Goal: Information Seeking & Learning: Learn about a topic

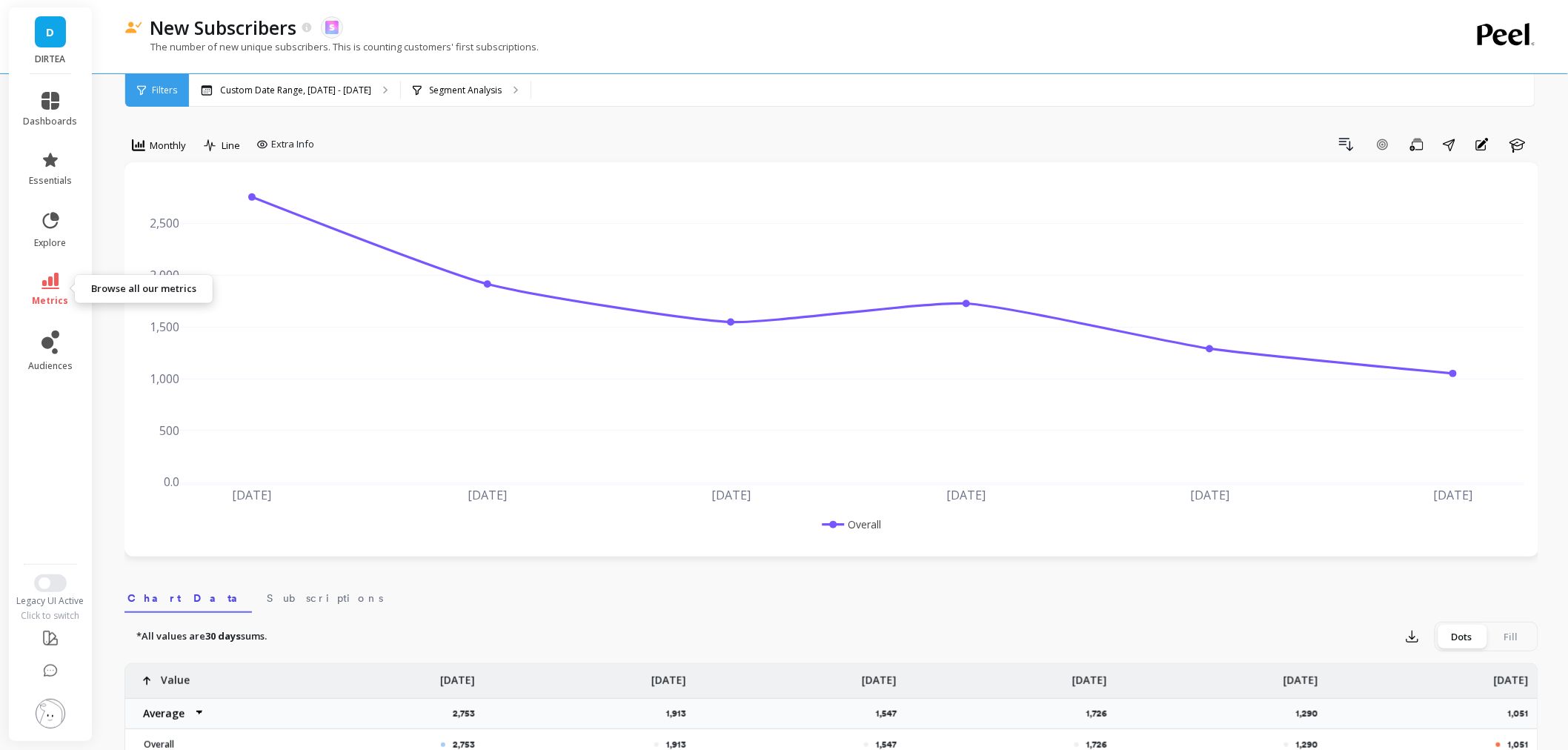
click at [55, 297] on span "metrics" at bounding box center [51, 301] width 36 height 12
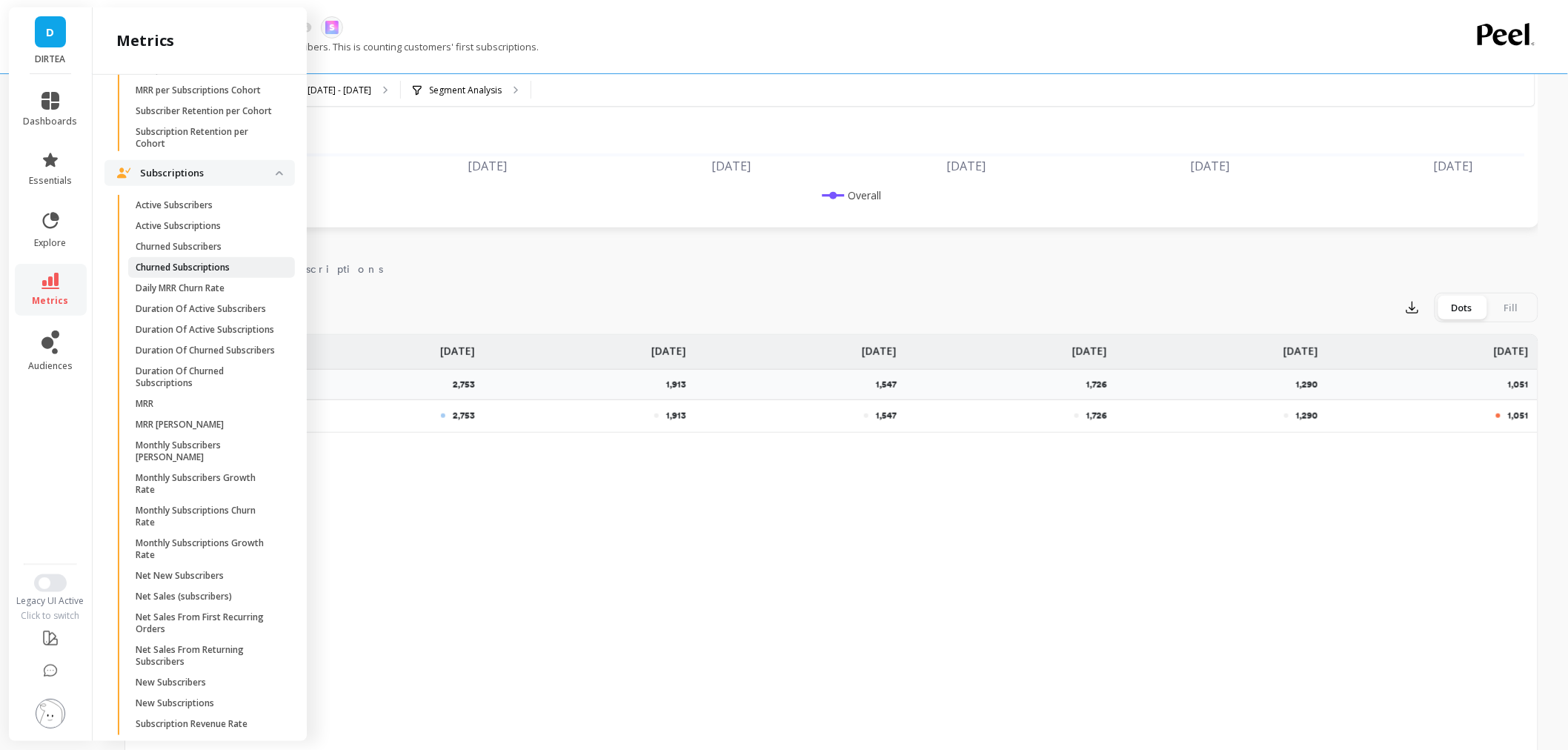
scroll to position [4033, 0]
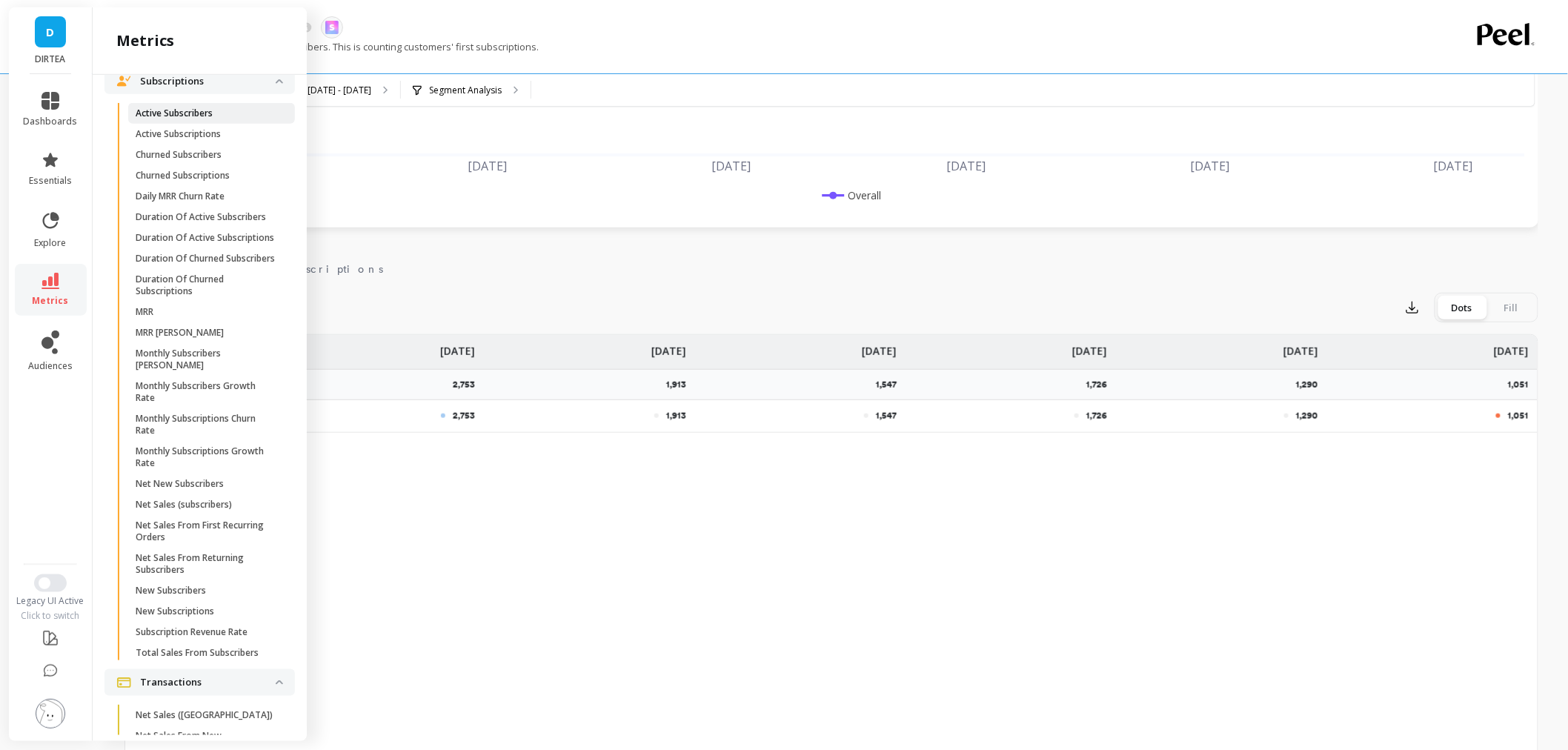
click at [249, 120] on span "Active Subscribers" at bounding box center [207, 113] width 142 height 12
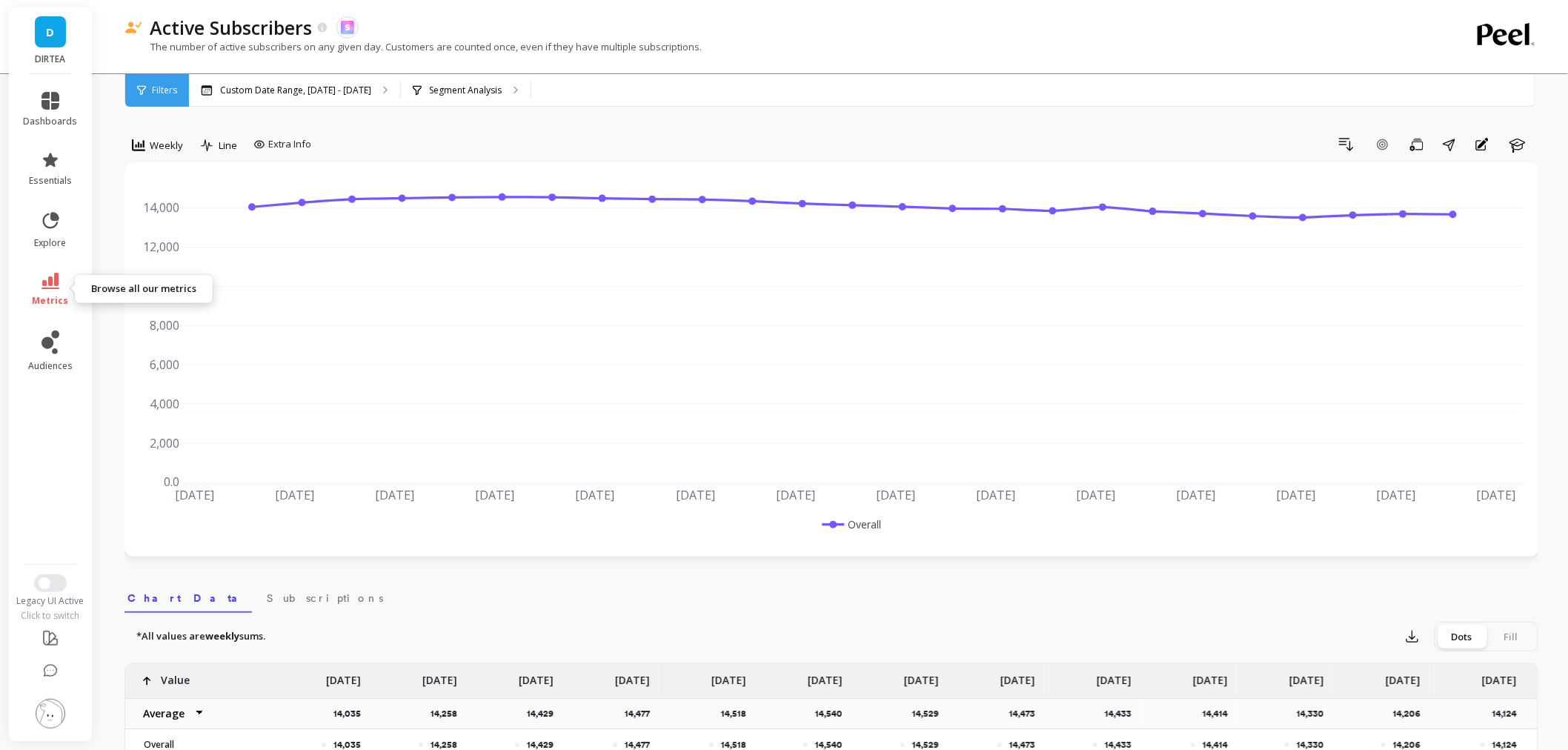
click at [61, 277] on link "metrics" at bounding box center [51, 289] width 54 height 34
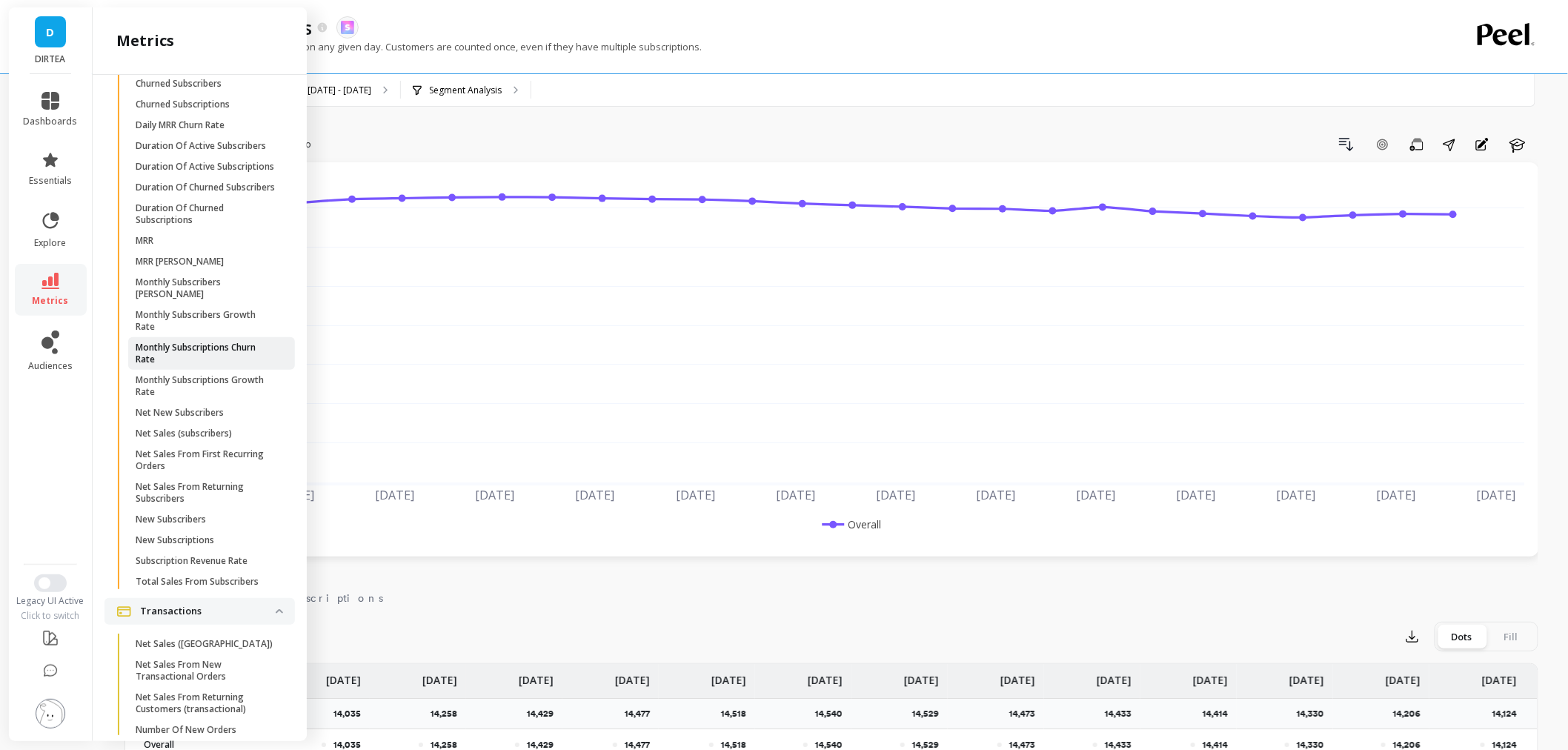
scroll to position [4279, 0]
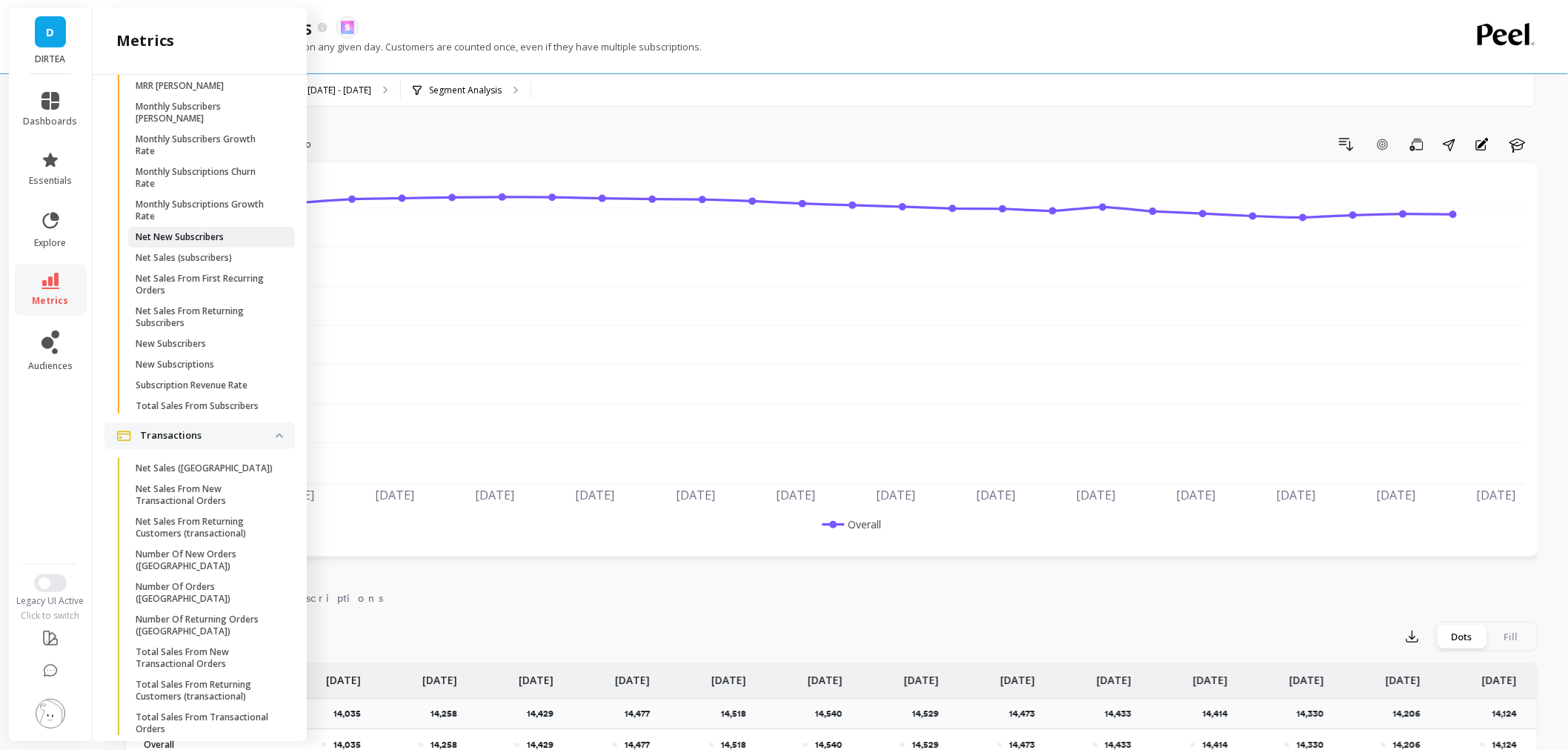
click at [223, 243] on p "Net New Subscribers" at bounding box center [180, 237] width 88 height 12
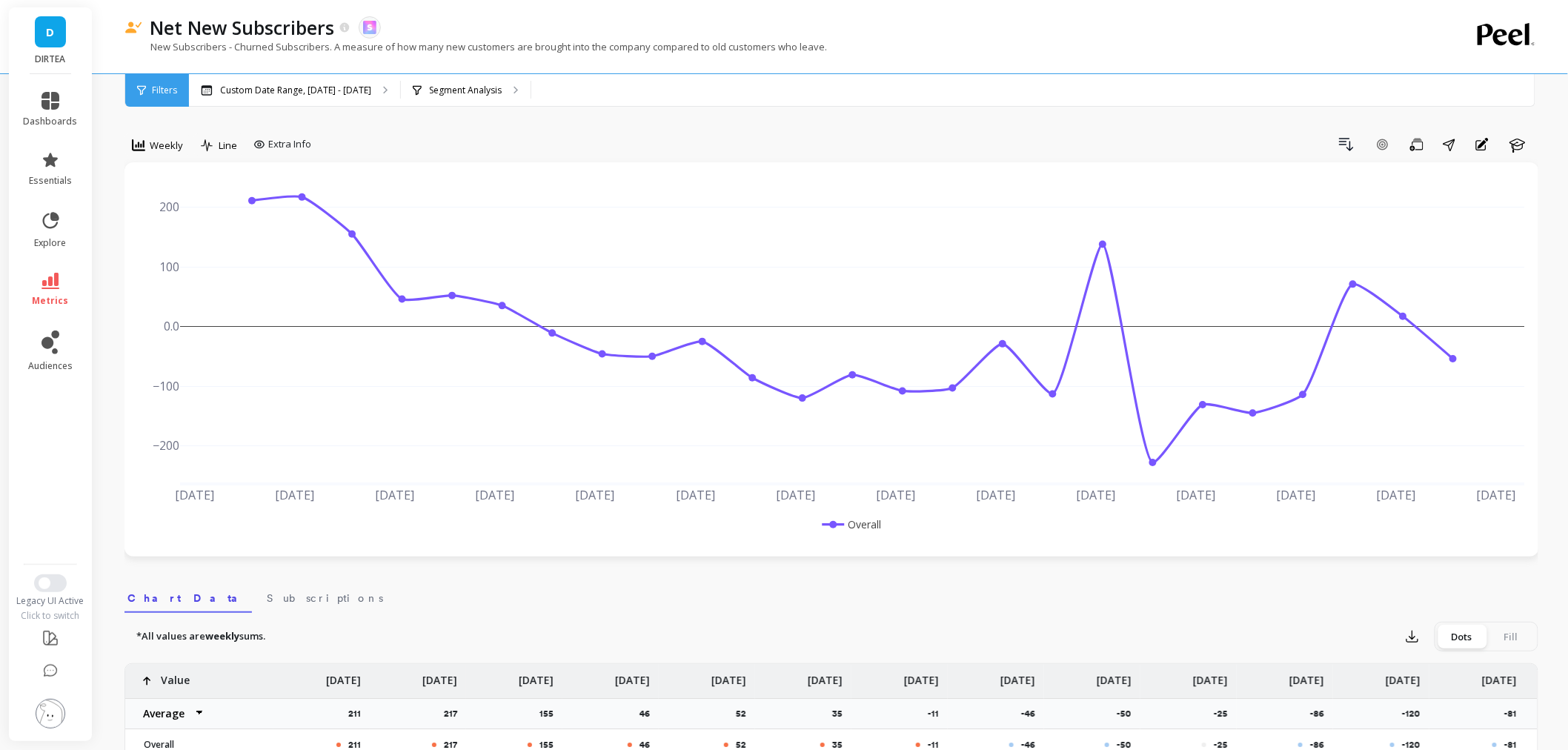
drag, startPoint x: 202, startPoint y: 148, endPoint x: 327, endPoint y: 227, distance: 147.9
click at [208, 180] on div "Weekly Line Extra Info Drill Down Add Goal Save Share Annotations Learn Mar 23 …" at bounding box center [831, 345] width 1414 height 424
click at [150, 134] on div "Weekly" at bounding box center [157, 145] width 60 height 26
click at [186, 256] on div "Monthly" at bounding box center [179, 263] width 84 height 14
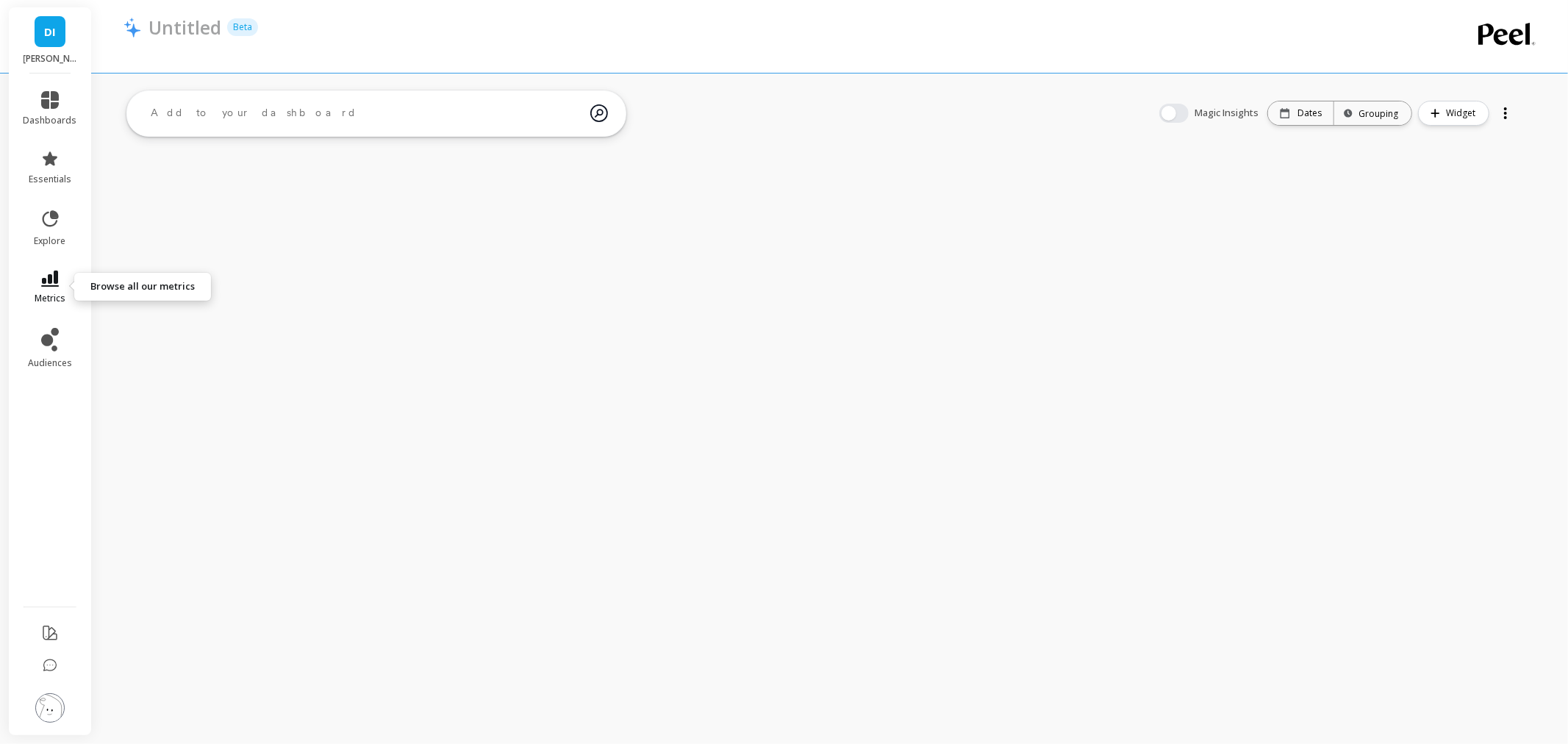
click at [46, 277] on icon at bounding box center [50, 279] width 18 height 16
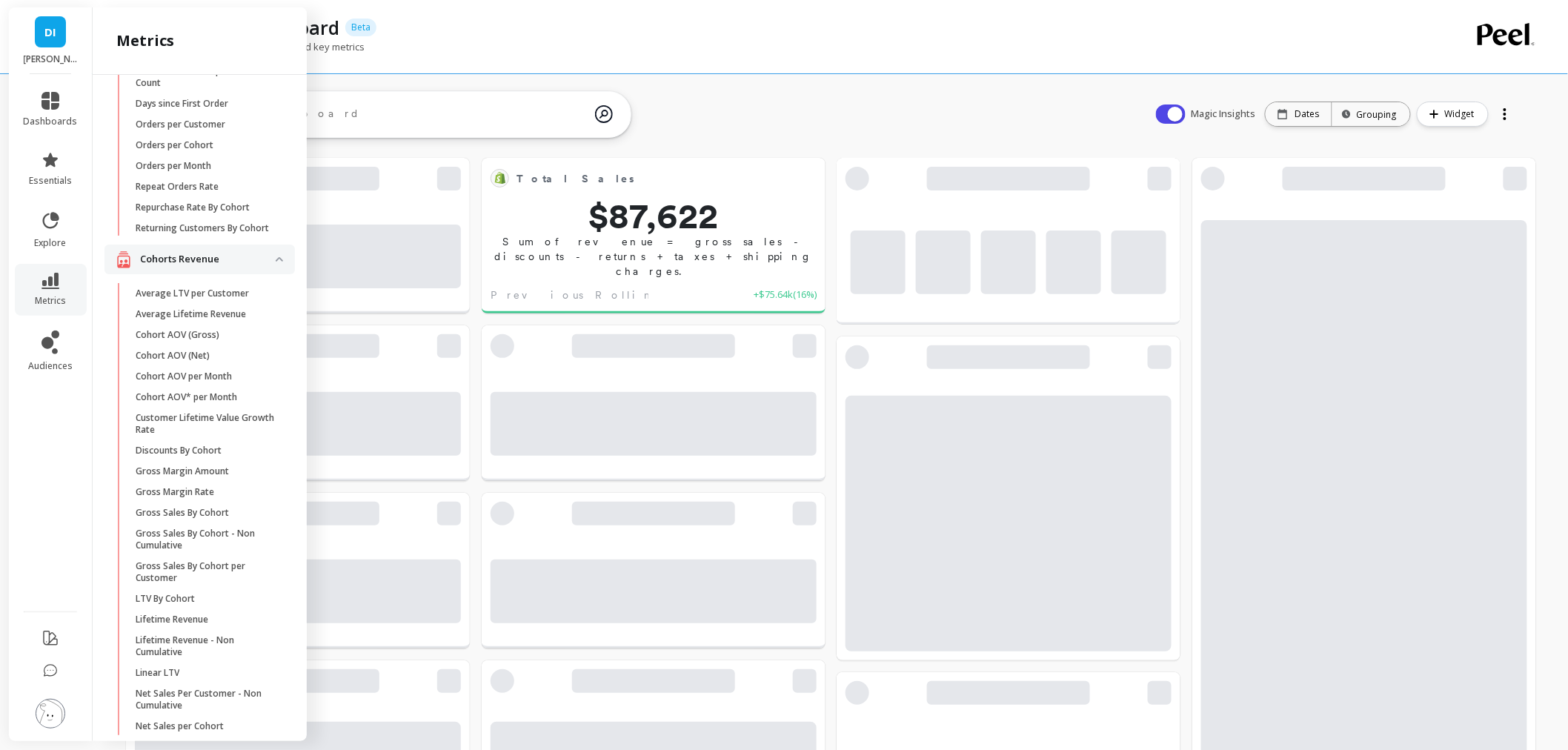
scroll to position [78, 0]
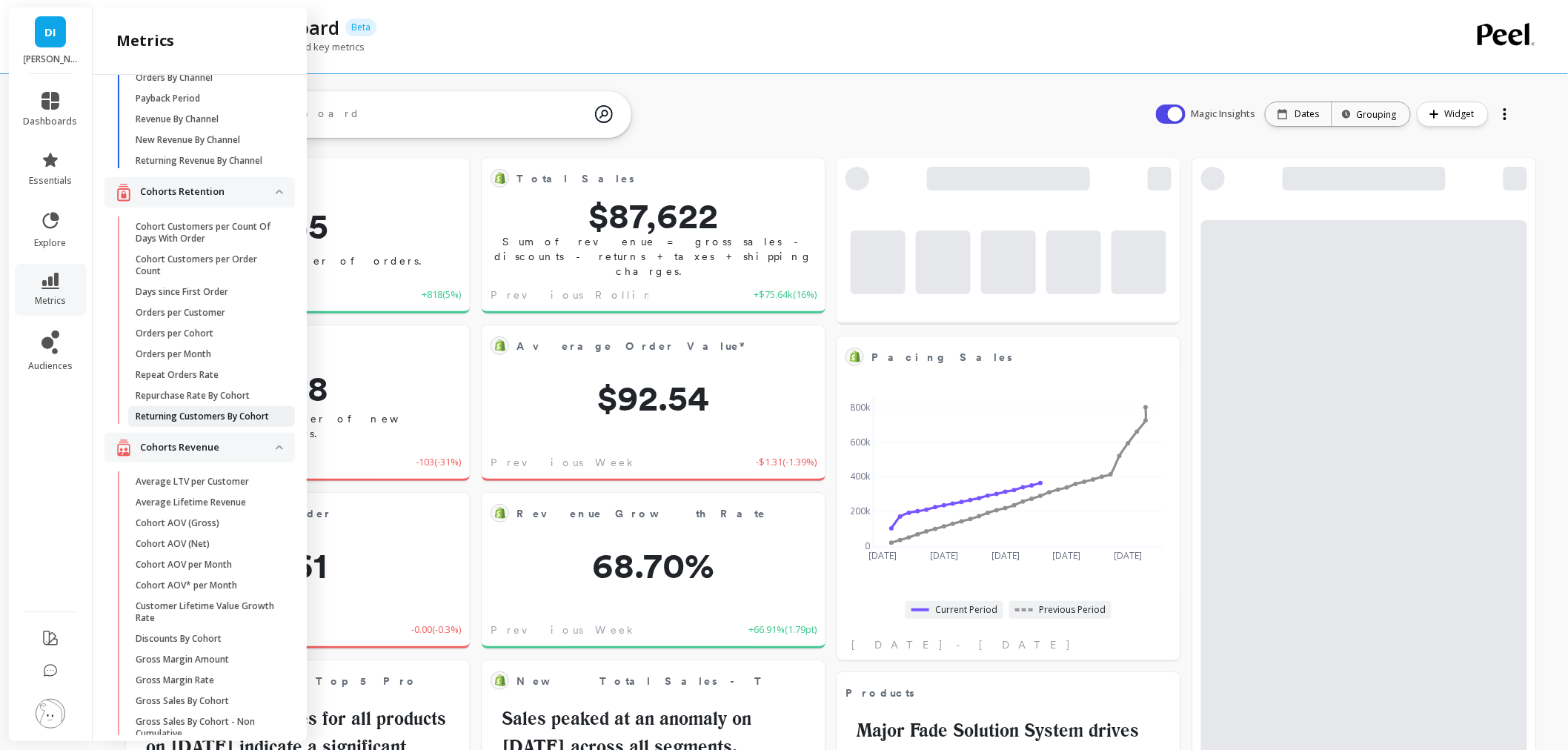
click at [211, 422] on p "Returning Customers By Cohort" at bounding box center [203, 416] width 134 height 12
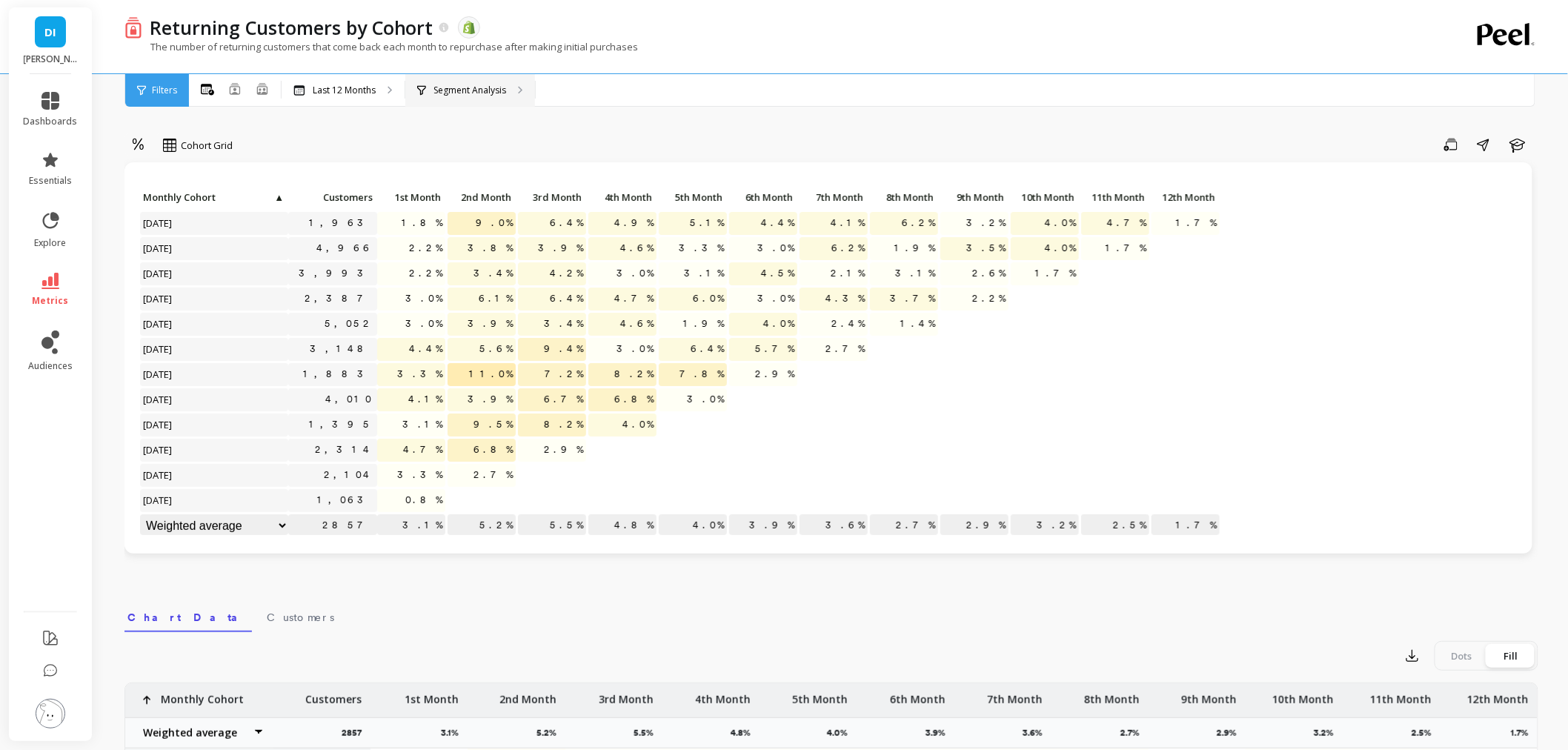
click at [445, 85] on p "Segment Analysis" at bounding box center [470, 90] width 73 height 12
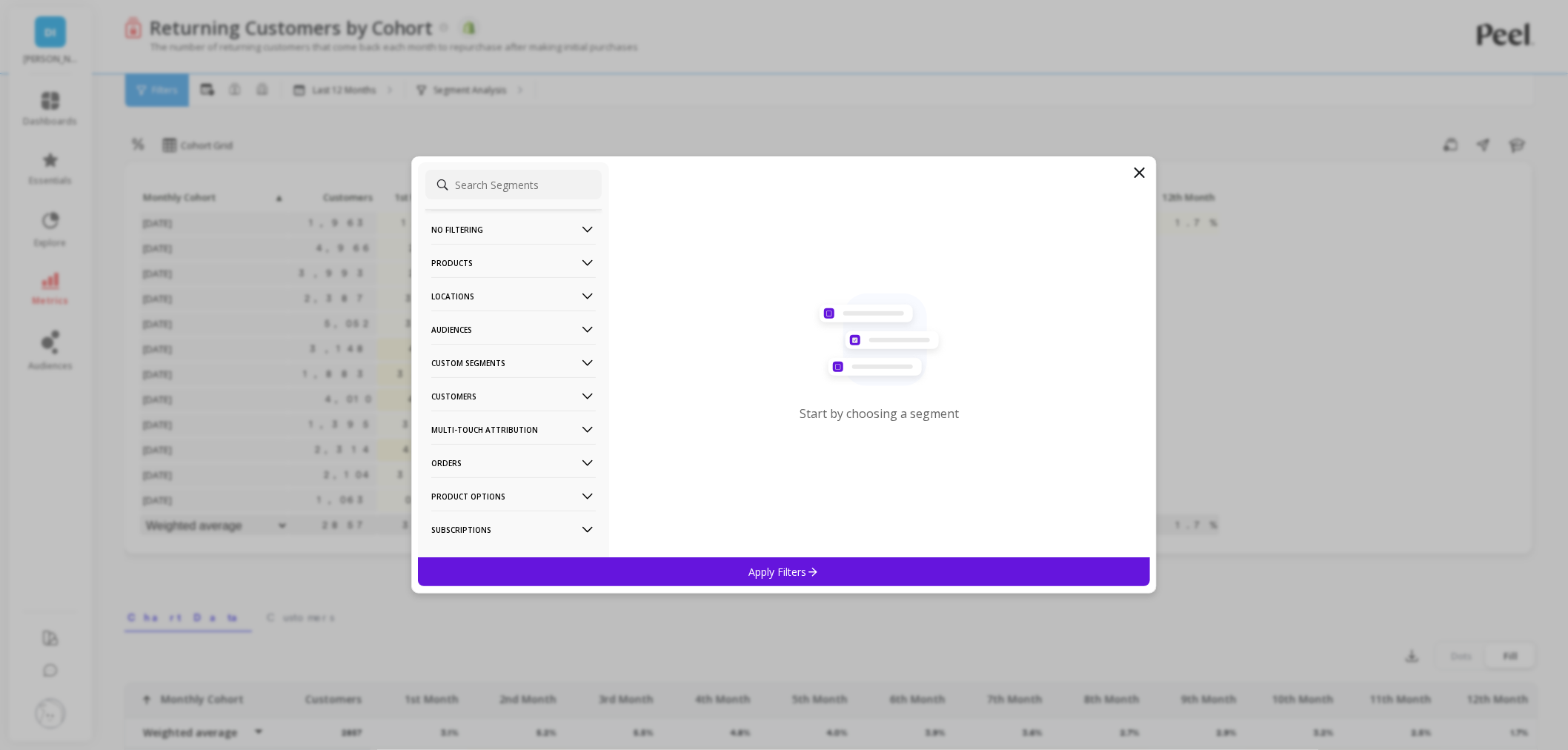
click at [495, 260] on p "Products" at bounding box center [514, 263] width 165 height 38
click at [470, 367] on p "Products" at bounding box center [453, 369] width 40 height 13
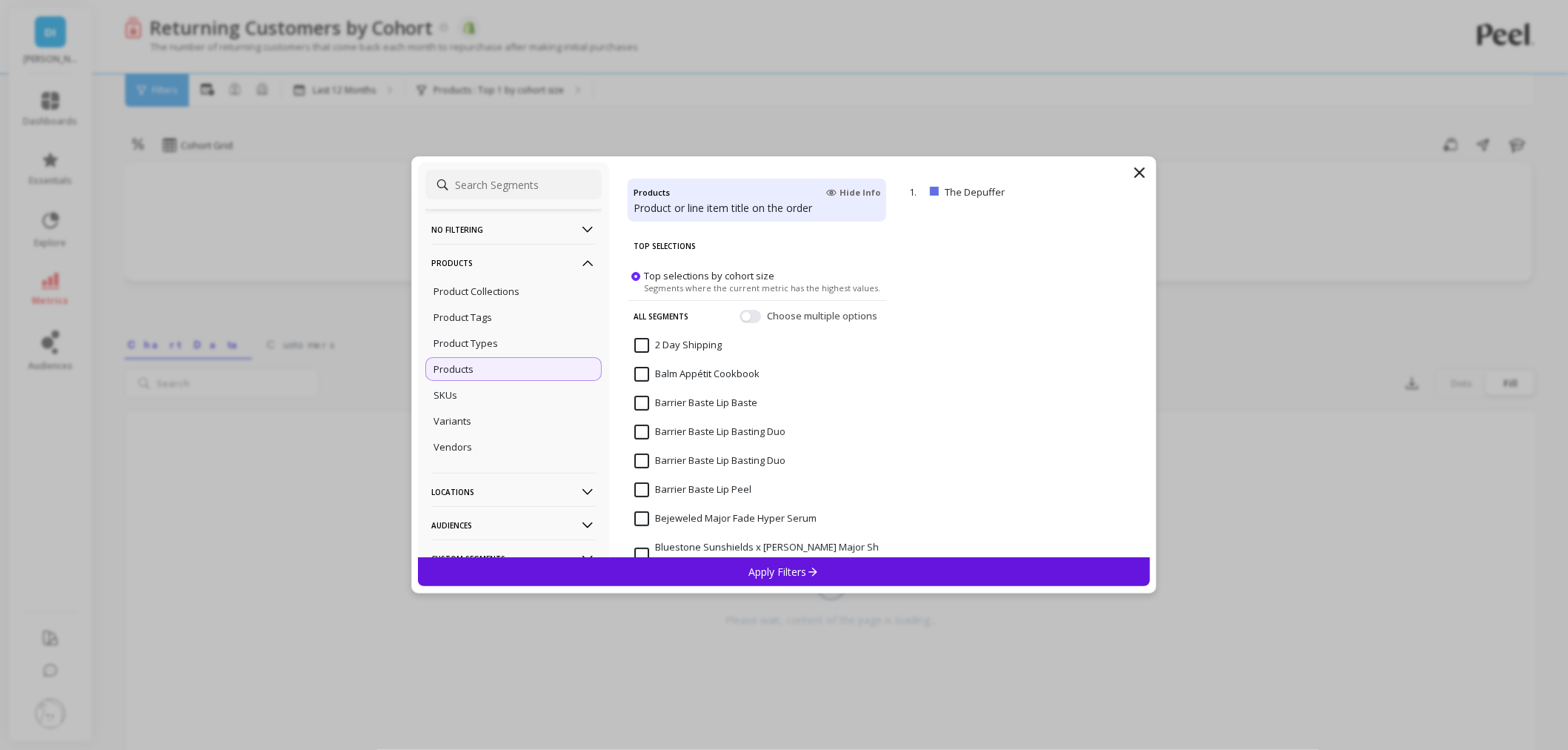
click at [461, 176] on input at bounding box center [514, 185] width 176 height 30
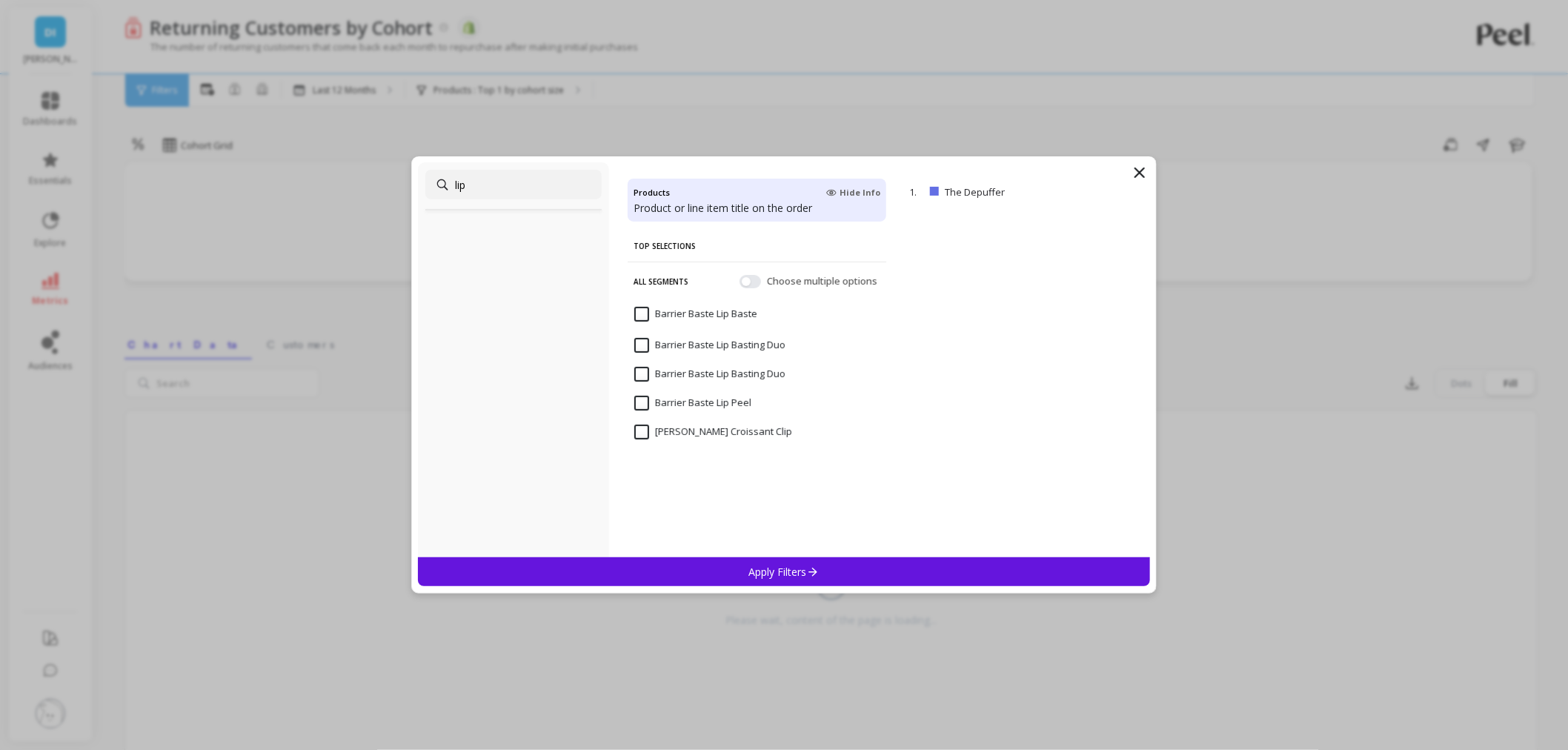
type input "lip"
click at [646, 312] on input "Barrier Baste Lip Baste" at bounding box center [696, 314] width 123 height 15
click at [819, 569] on icon at bounding box center [813, 571] width 12 height 12
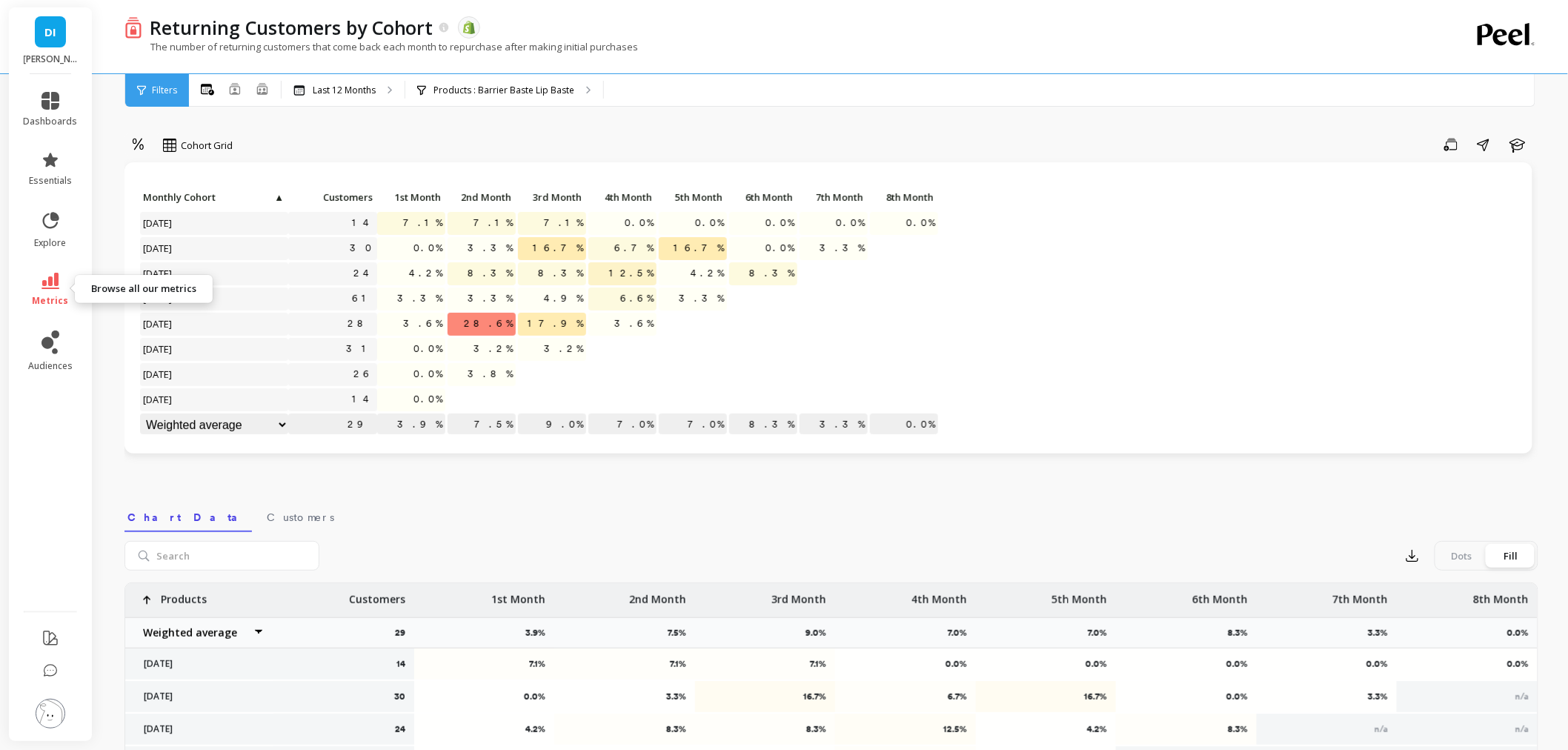
click at [40, 290] on link "metrics" at bounding box center [51, 289] width 54 height 34
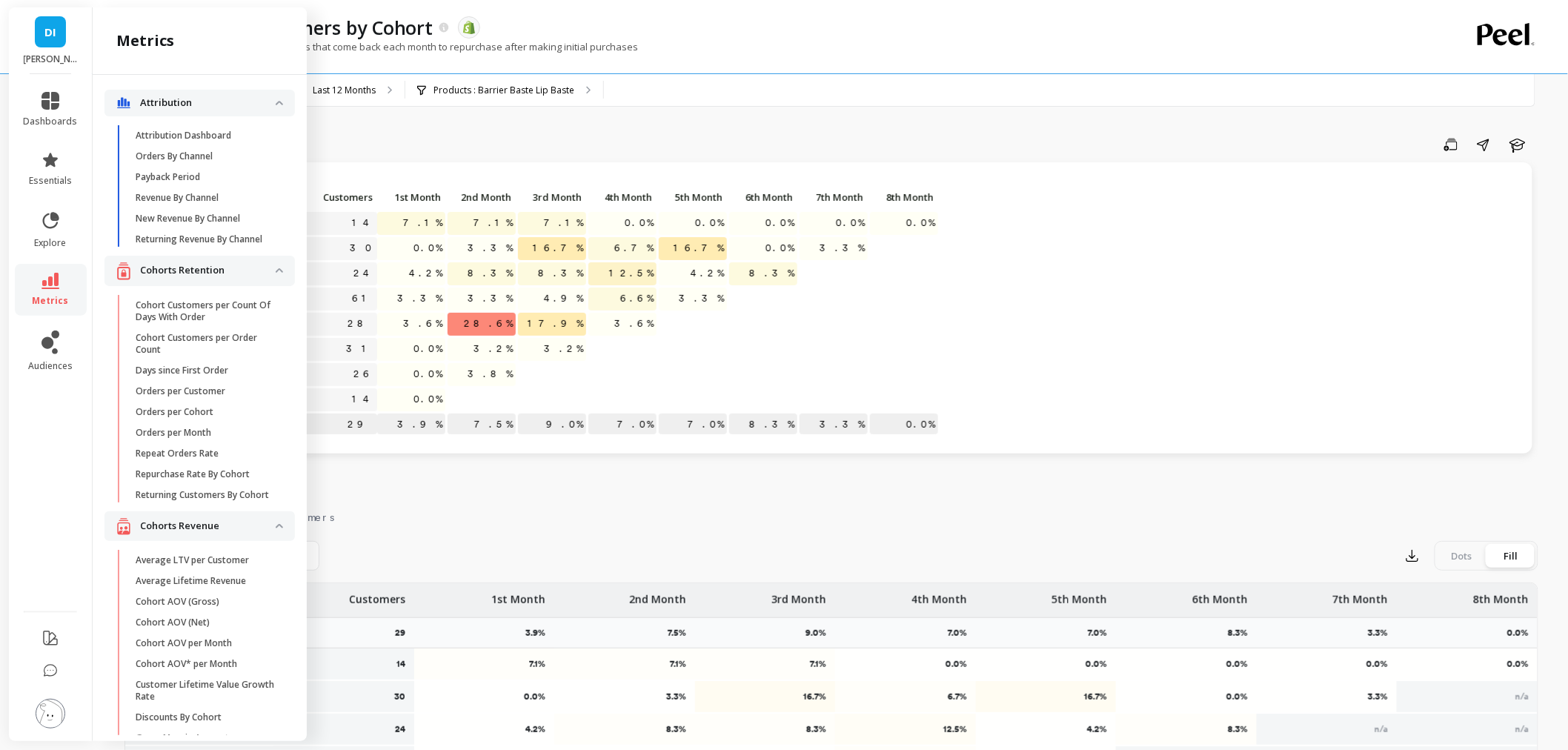
scroll to position [78, 0]
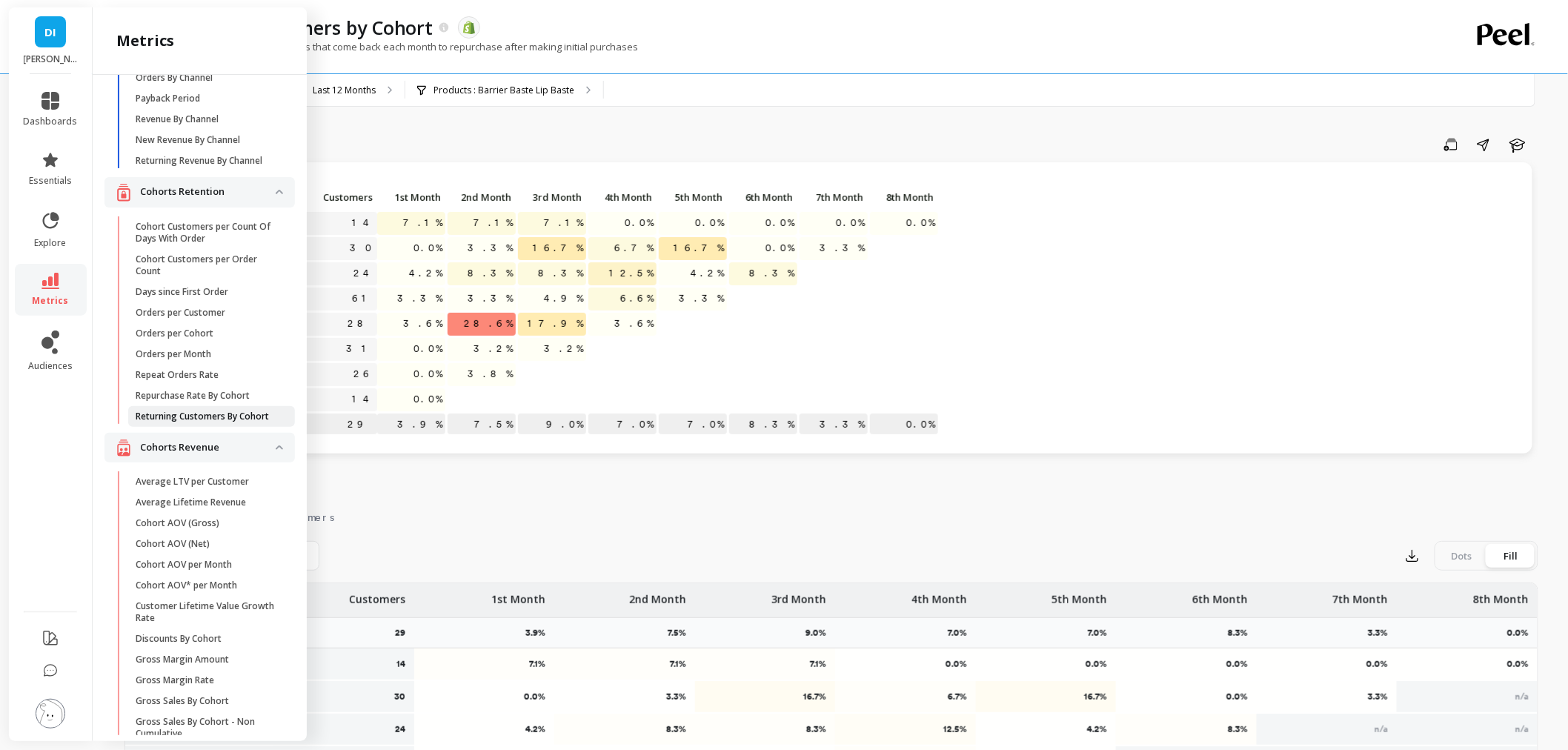
click at [216, 422] on p "Returning Customers By Cohort" at bounding box center [203, 416] width 134 height 12
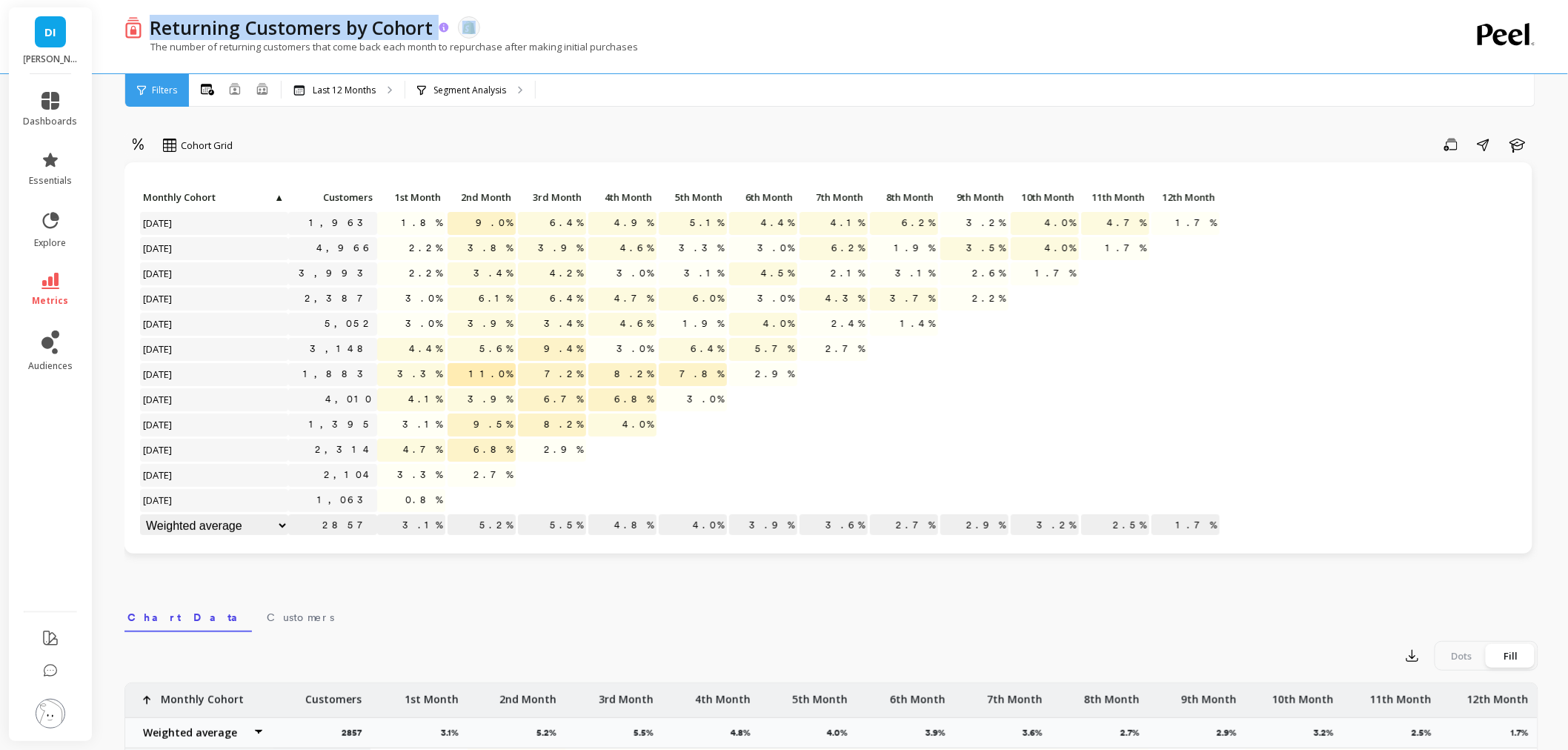
drag, startPoint x: 147, startPoint y: 25, endPoint x: 438, endPoint y: 32, distance: 291.1
click at [438, 32] on div "Returning Customers by Cohort" at bounding box center [297, 27] width 308 height 26
copy div "Returning Customers by Cohort"
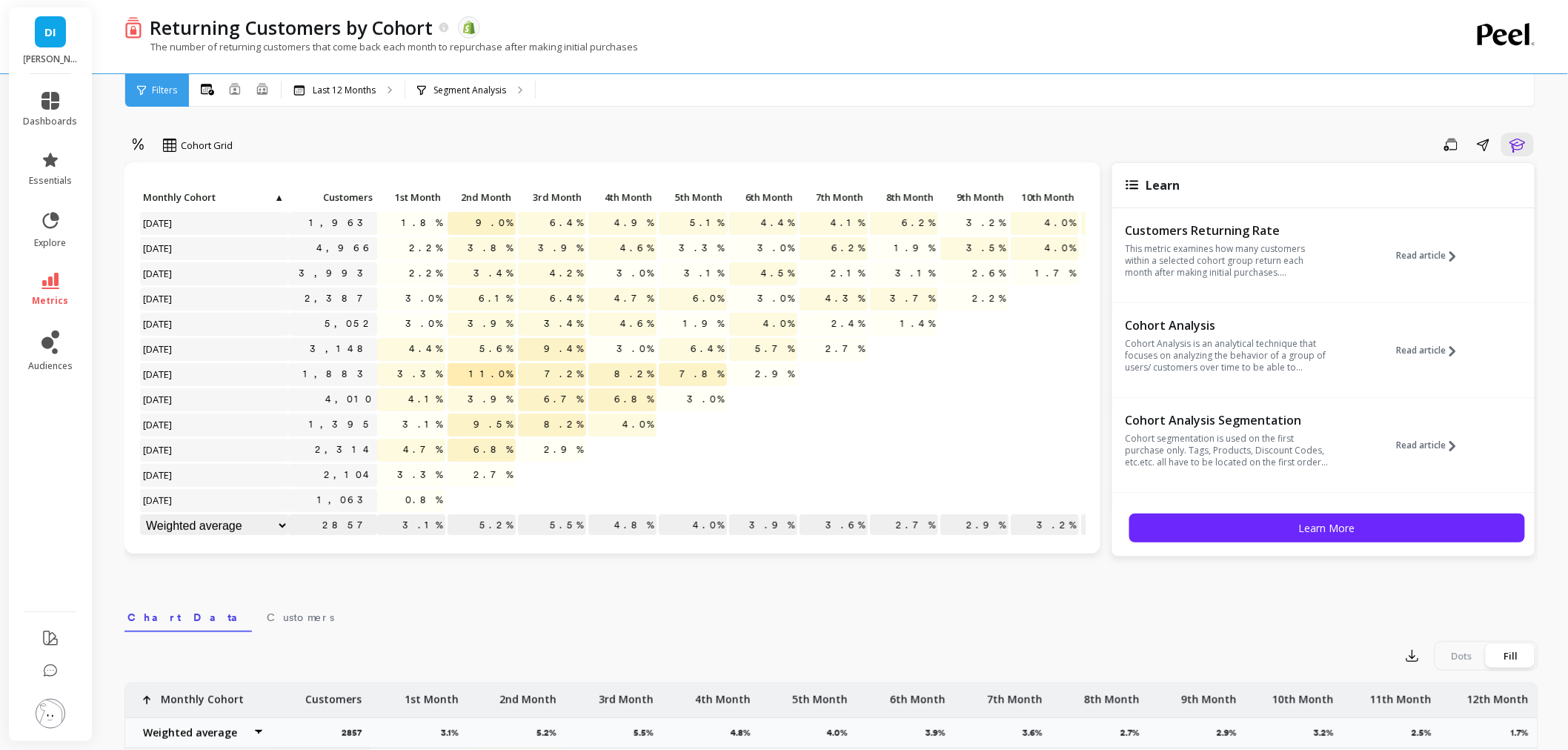
click at [756, 90] on div "All Months Single Cohort Combined Cohorts Last 12 Months Segment Analysis" at bounding box center [894, 91] width 1410 height 33
click at [1514, 143] on icon "button" at bounding box center [1519, 145] width 18 height 18
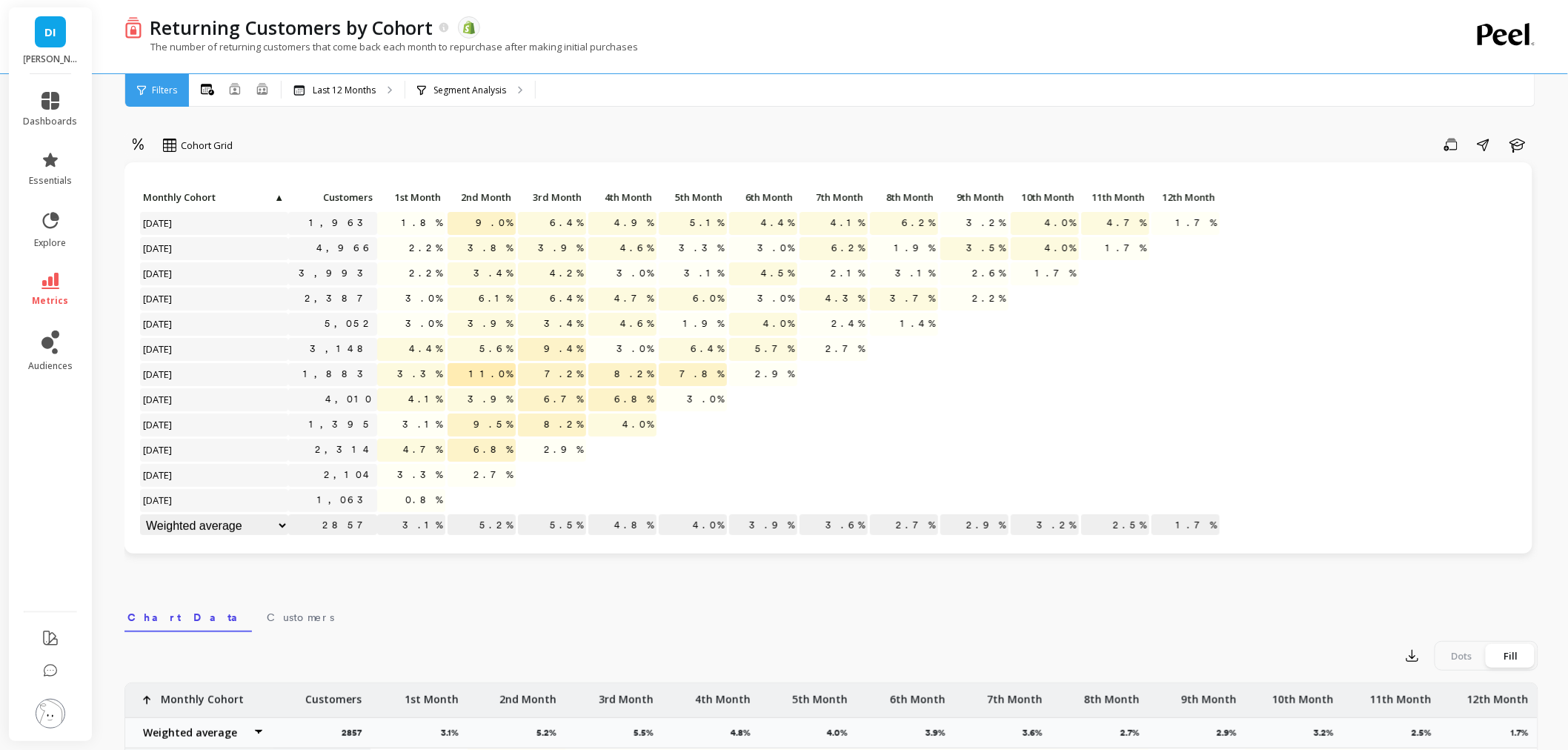
click at [700, 124] on div "Cohort Grid Save Share Learn Click to create an audience 1,963 1.8% 9.0% 6.4% 4…" at bounding box center [831, 625] width 1414 height 1132
click at [477, 80] on div "Segment Analysis" at bounding box center [470, 91] width 129 height 33
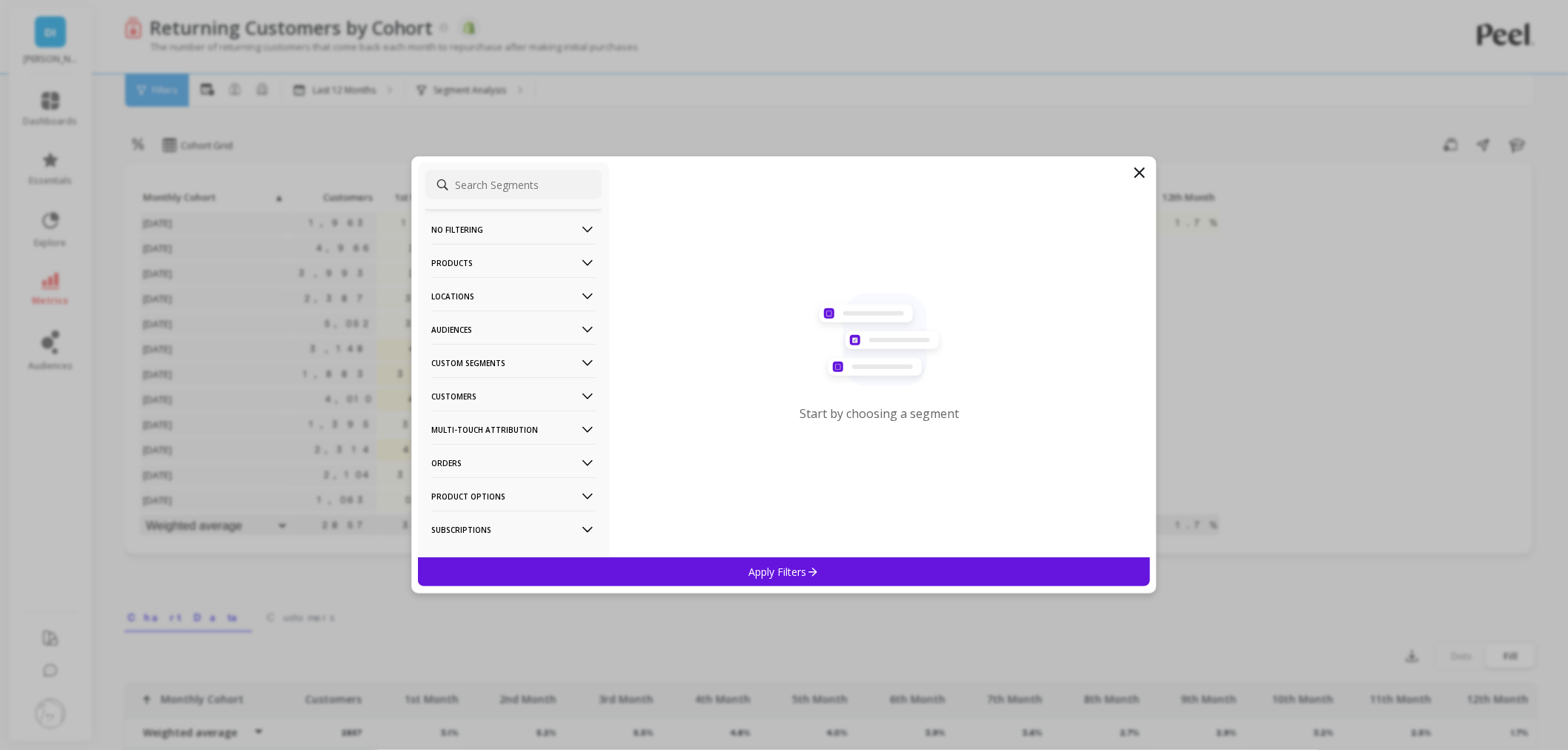
click at [491, 264] on p "Products" at bounding box center [514, 263] width 165 height 38
click at [462, 373] on p "Products" at bounding box center [453, 369] width 40 height 13
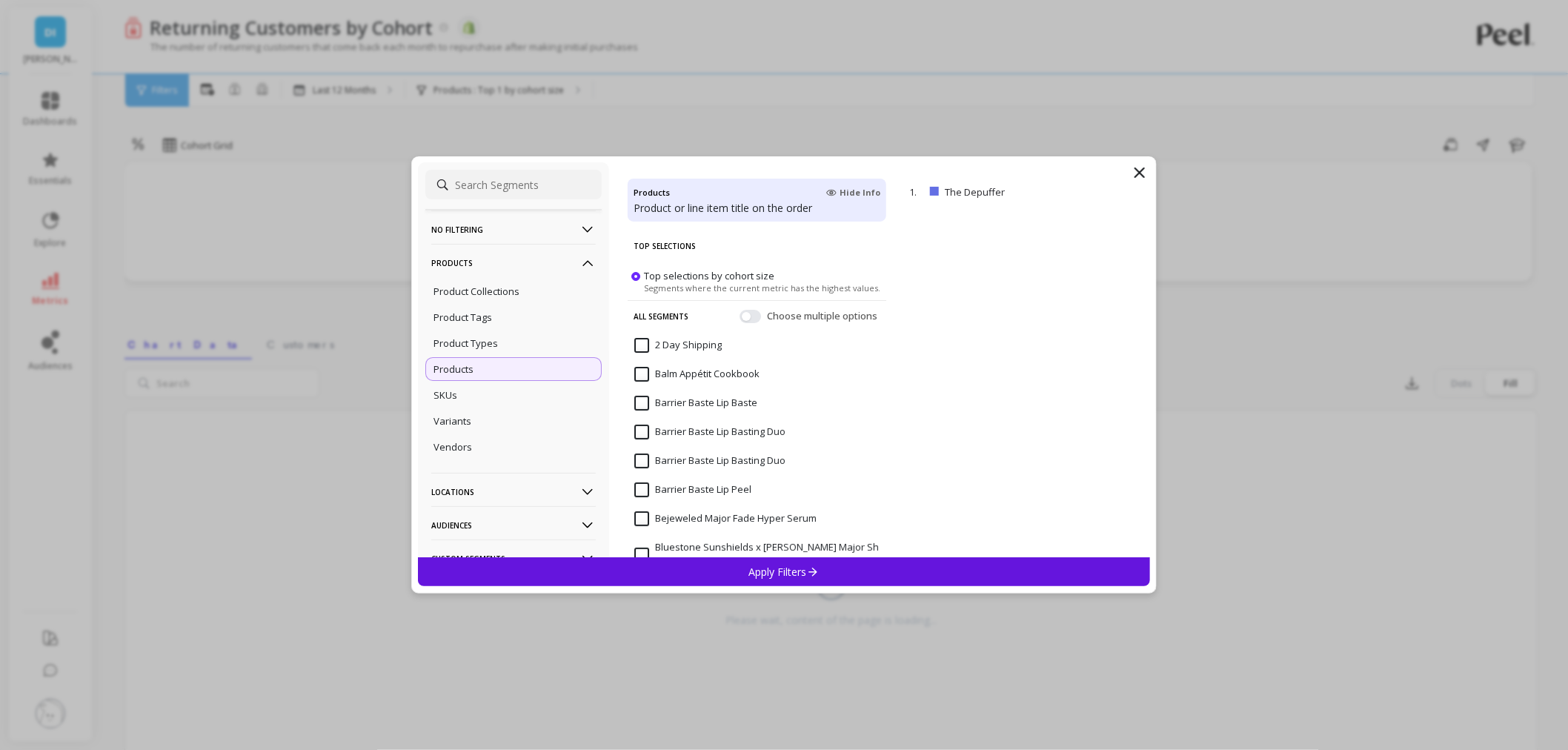
click at [525, 182] on input at bounding box center [514, 185] width 176 height 30
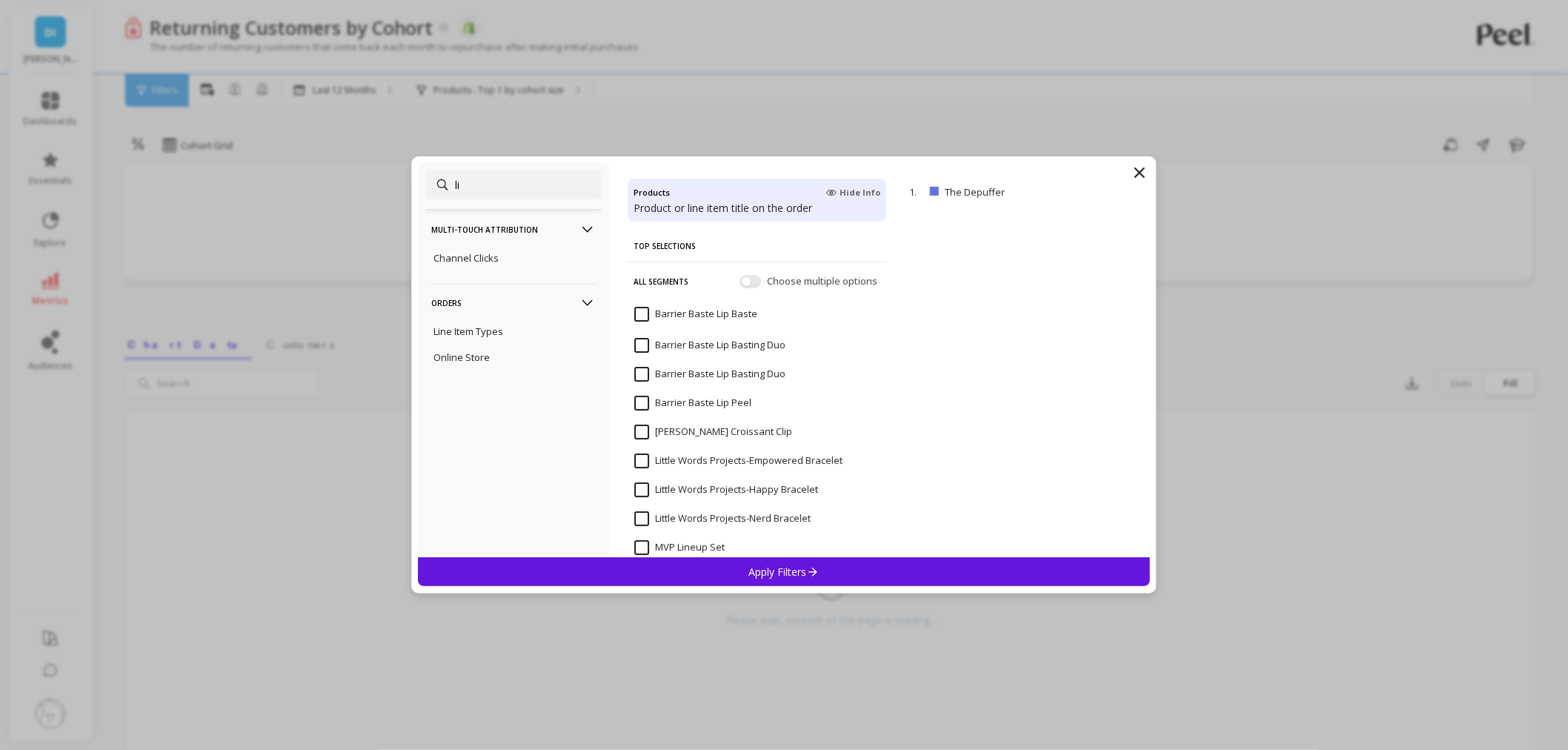
type input "l"
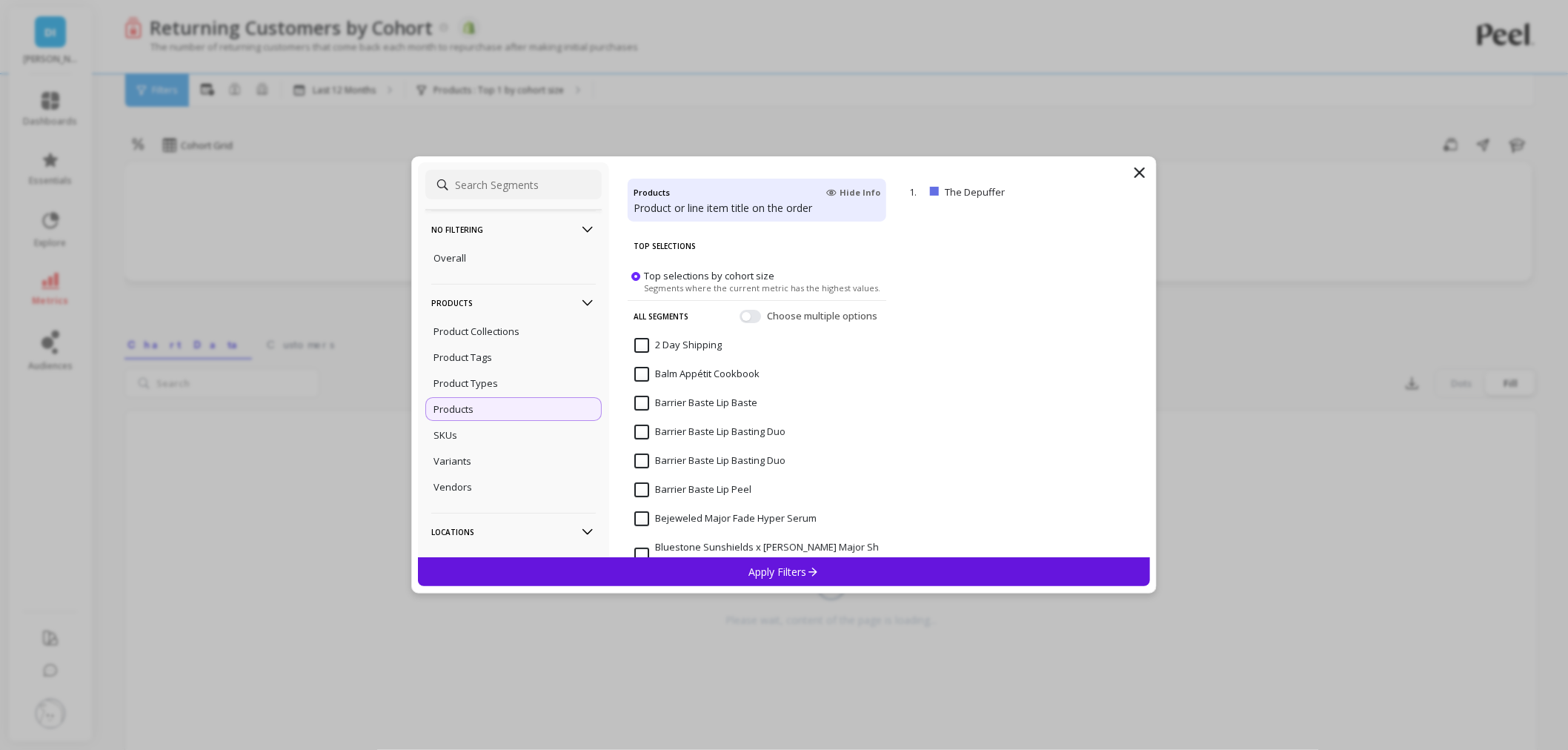
click at [472, 180] on input at bounding box center [514, 185] width 176 height 30
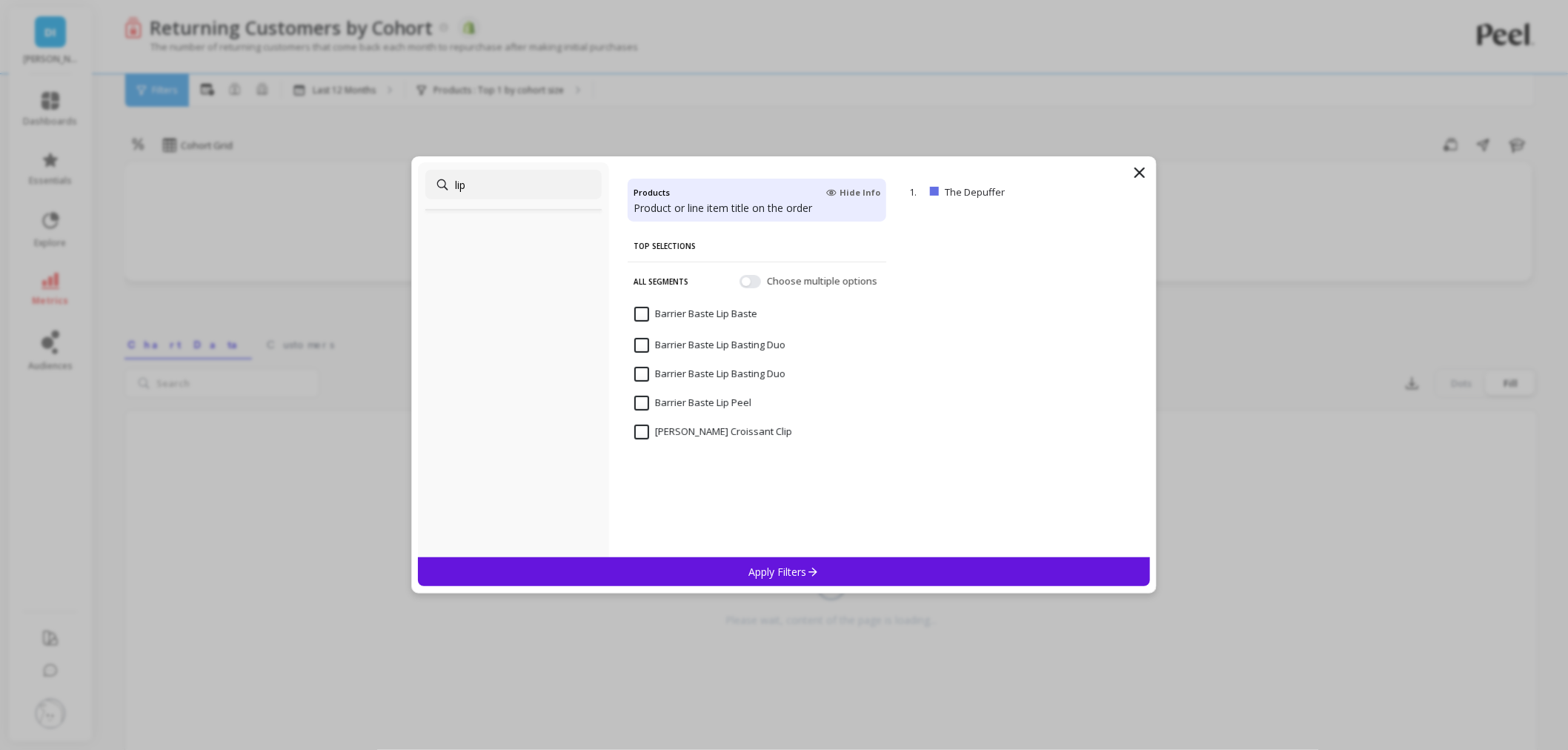
type input "lip"
click at [635, 321] on input "Barrier Baste Lip Baste" at bounding box center [696, 314] width 123 height 15
click at [722, 569] on div "Apply Filters" at bounding box center [784, 571] width 732 height 29
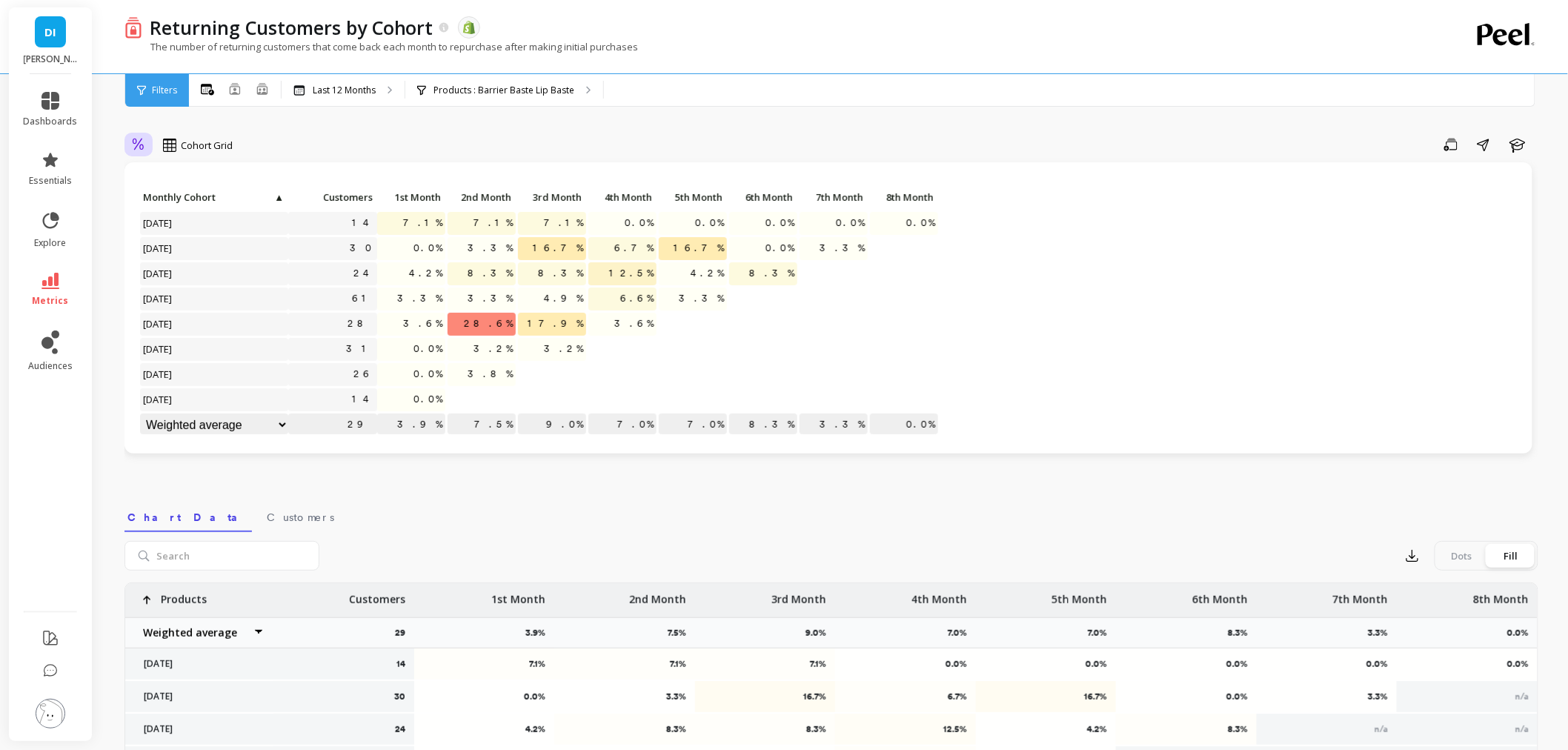
click at [128, 151] on div at bounding box center [138, 145] width 22 height 26
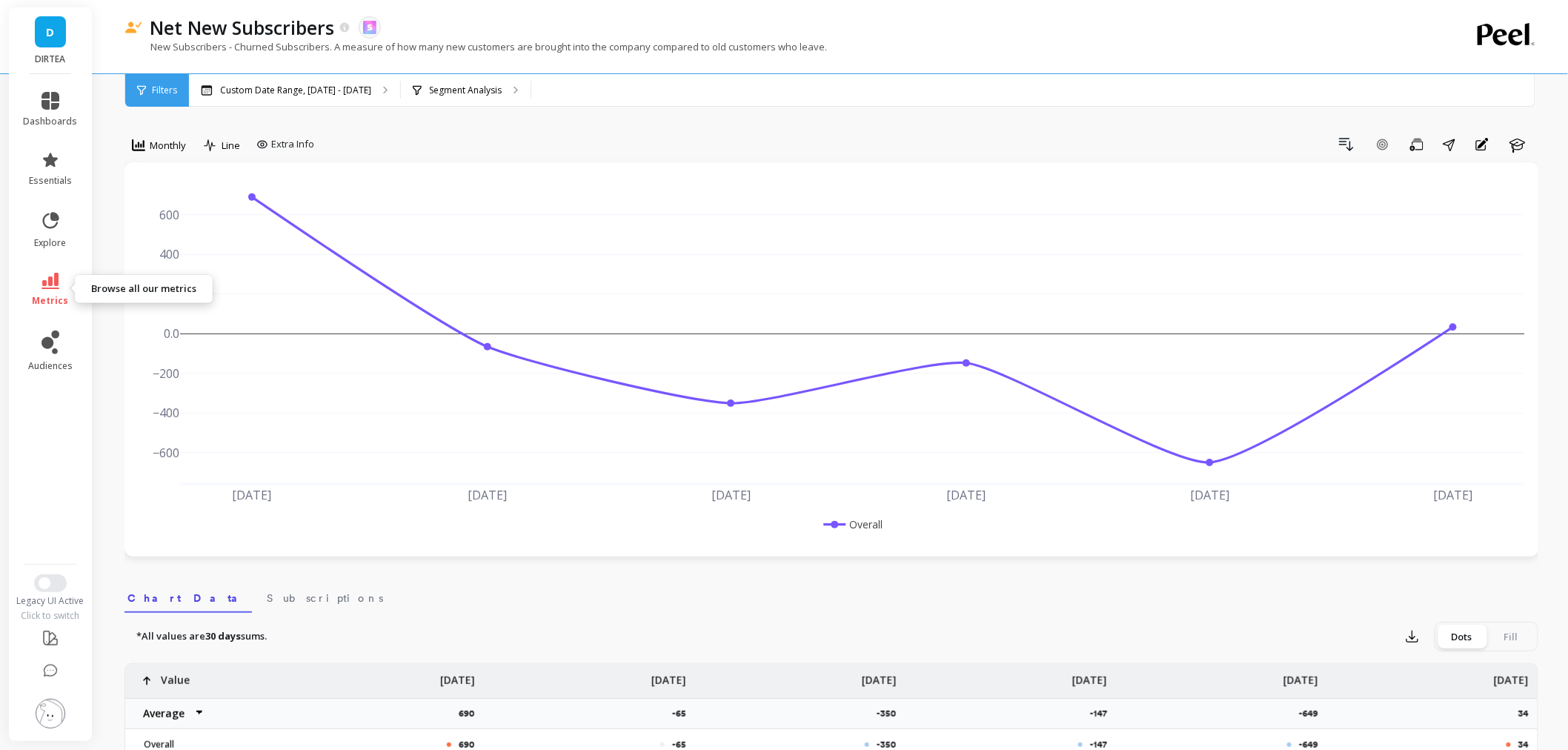
click at [45, 298] on span "metrics" at bounding box center [51, 301] width 36 height 12
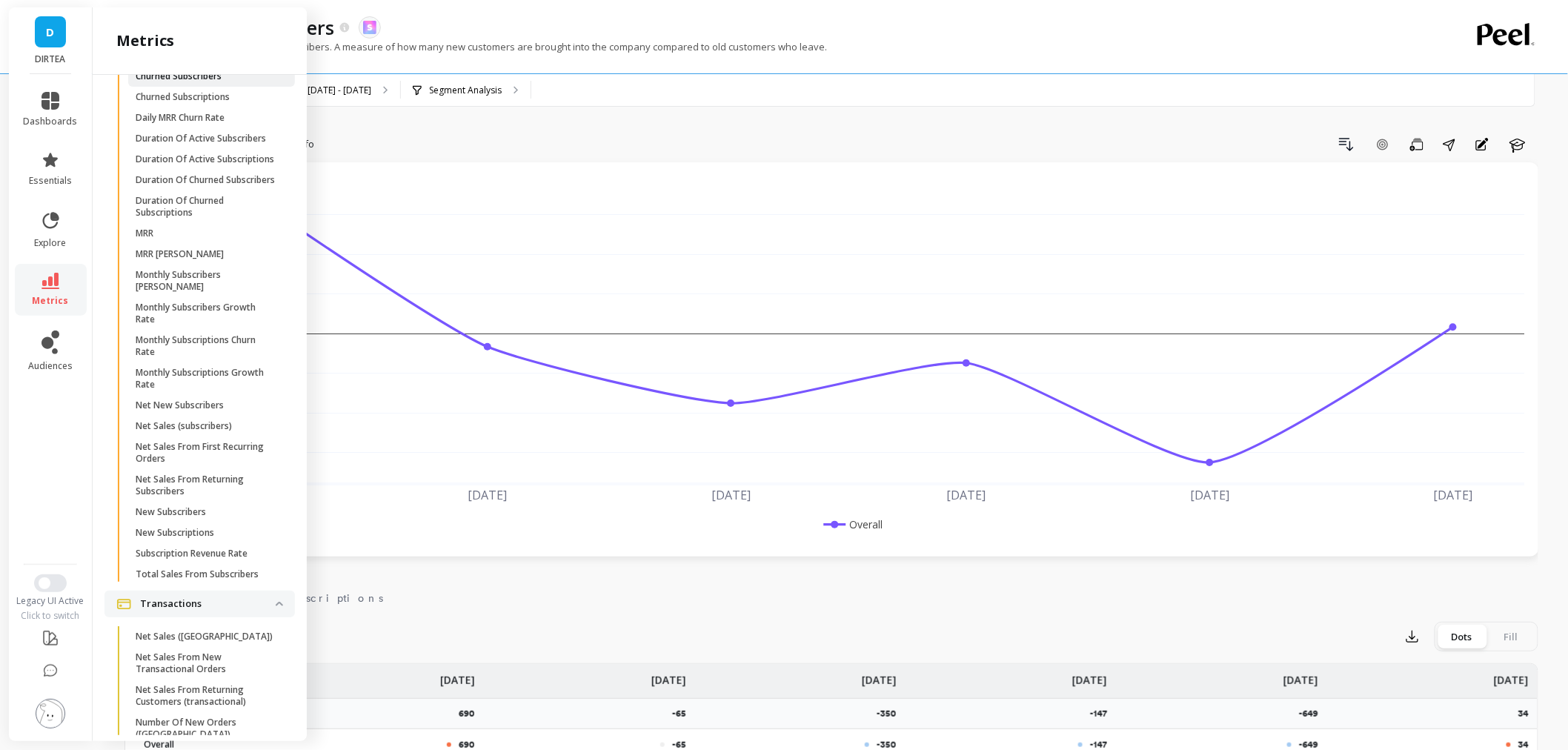
scroll to position [4115, 0]
click at [215, 37] on span "Active Subscribers" at bounding box center [207, 31] width 142 height 12
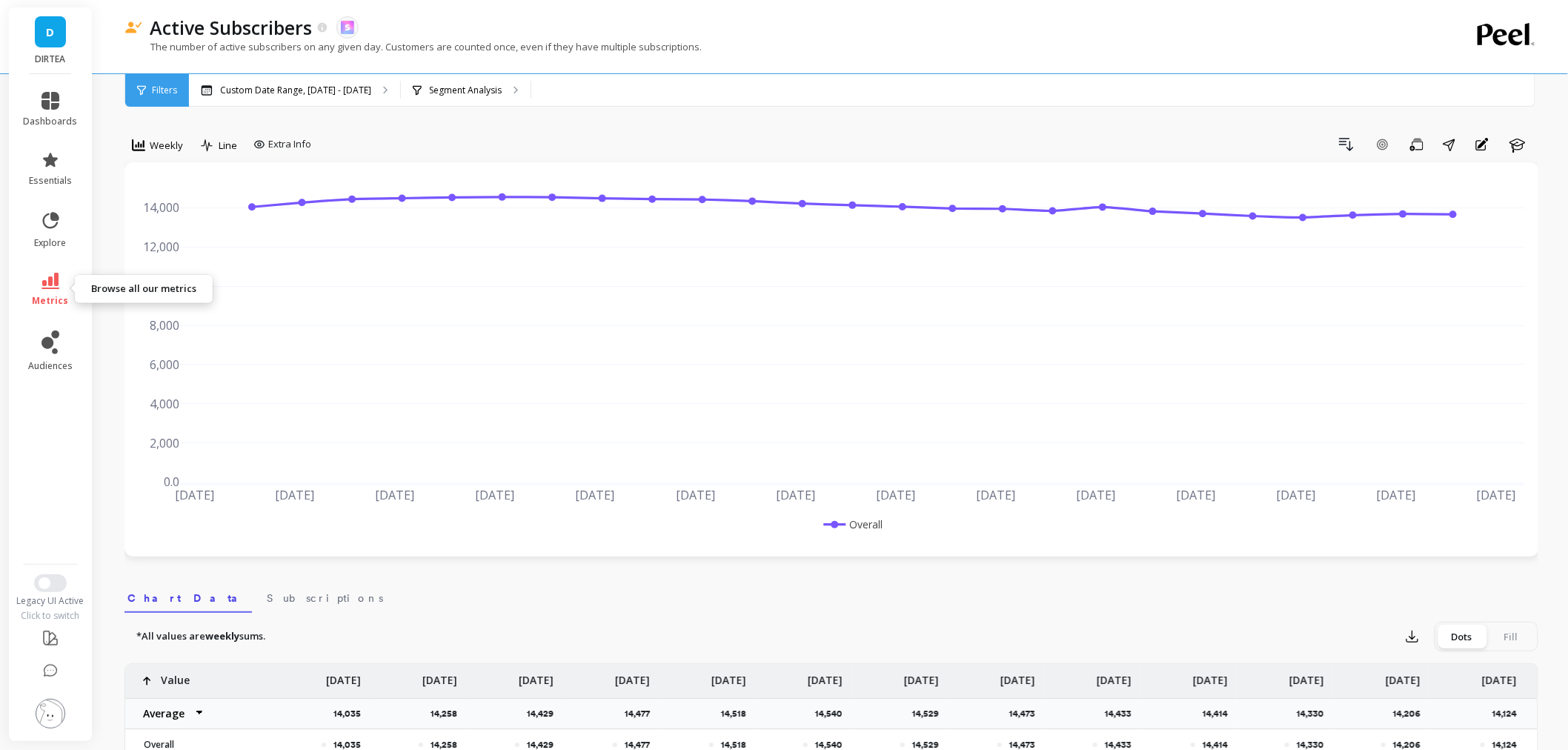
click at [41, 289] on link "metrics" at bounding box center [51, 289] width 54 height 34
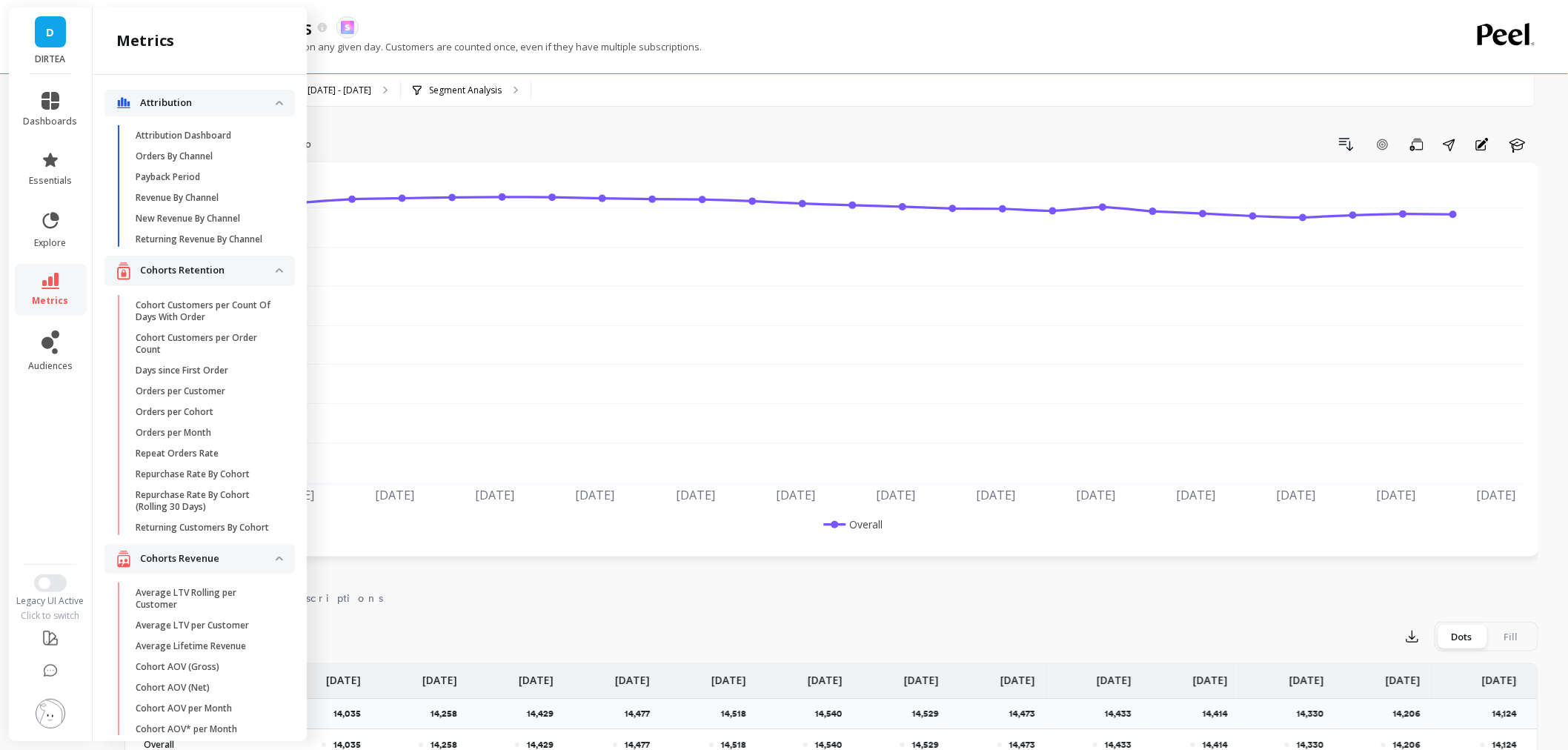
scroll to position [4115, 0]
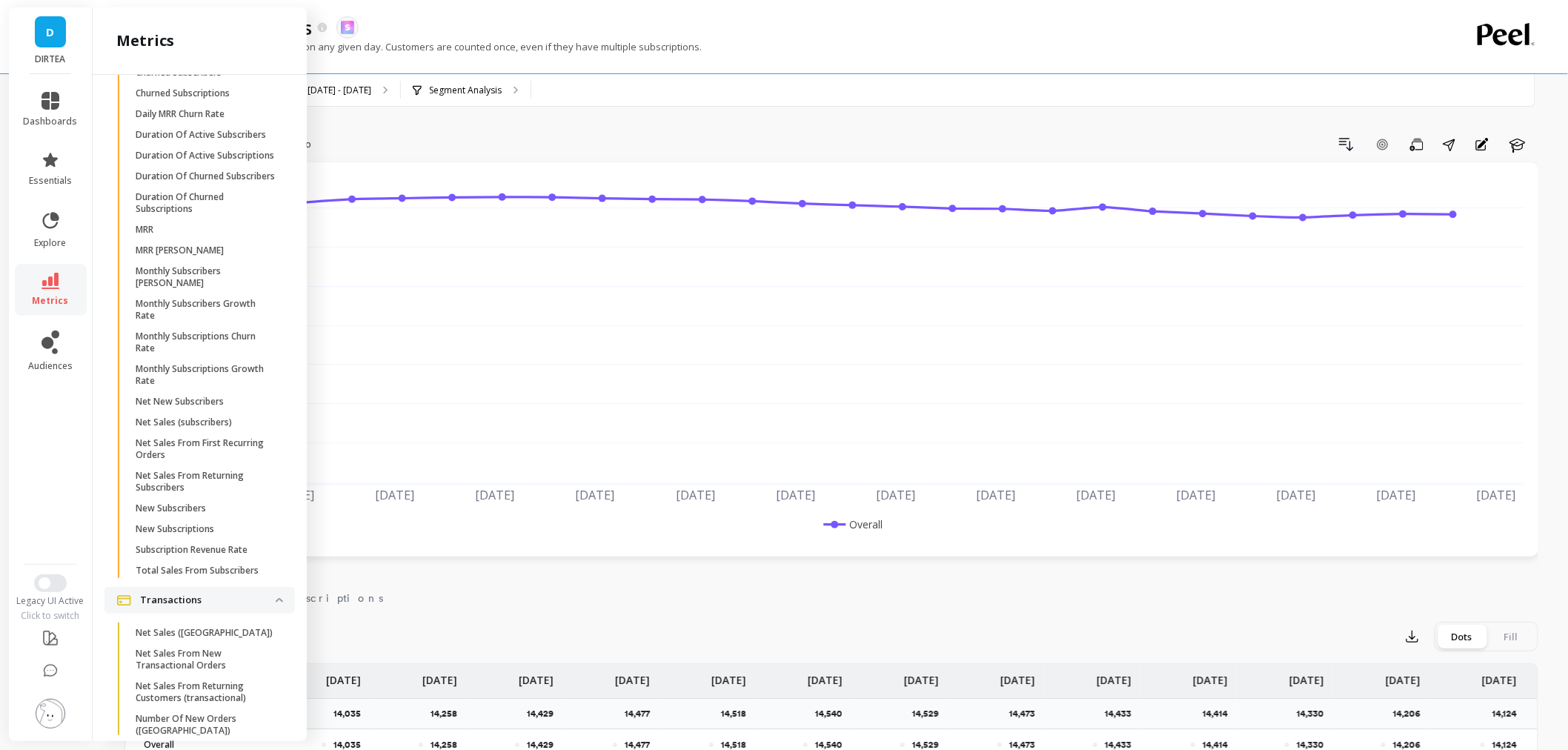
click at [223, 58] on span "Active Subscriptions" at bounding box center [207, 52] width 142 height 12
